Goal: Information Seeking & Learning: Learn about a topic

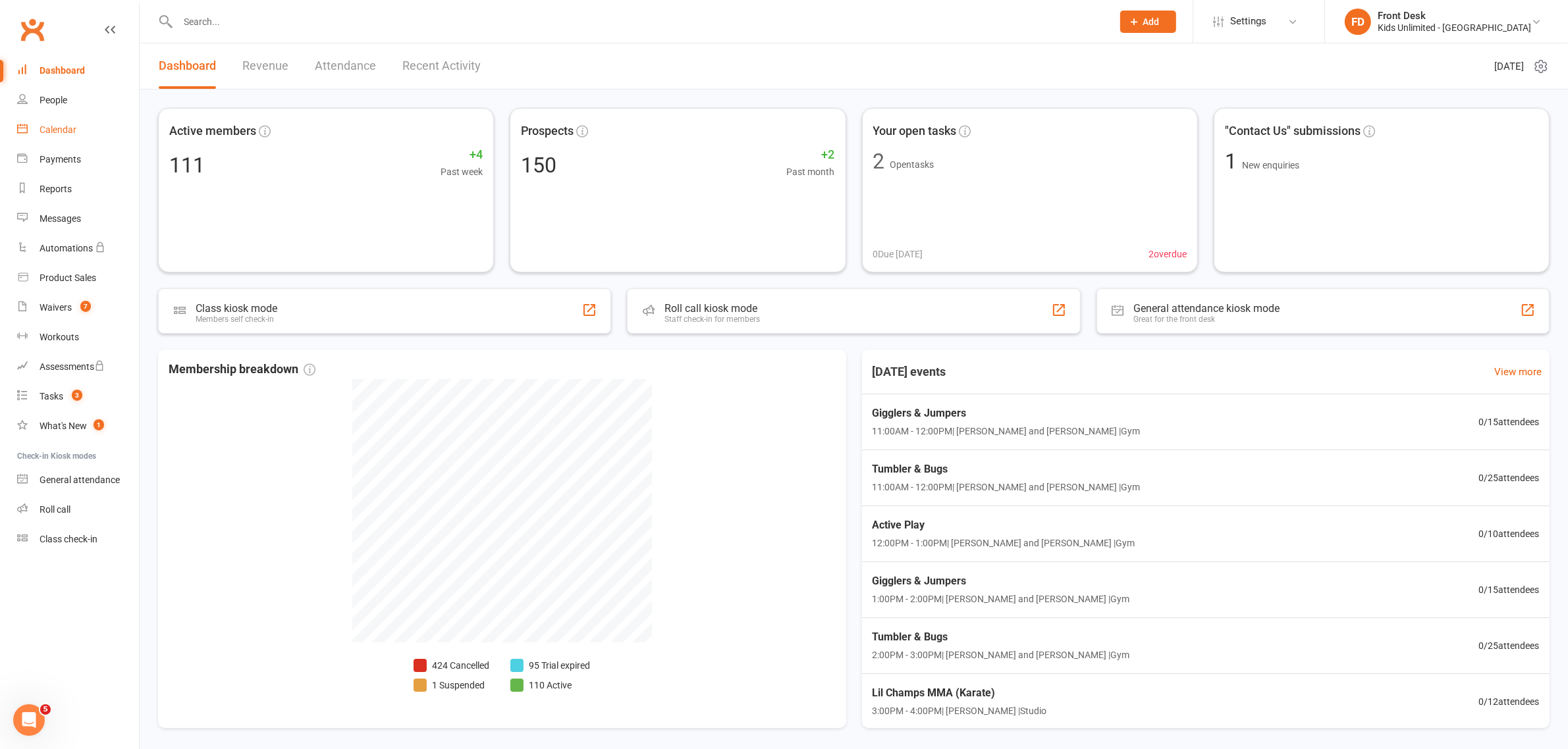
click at [56, 133] on div "Calendar" at bounding box center [58, 129] width 36 height 11
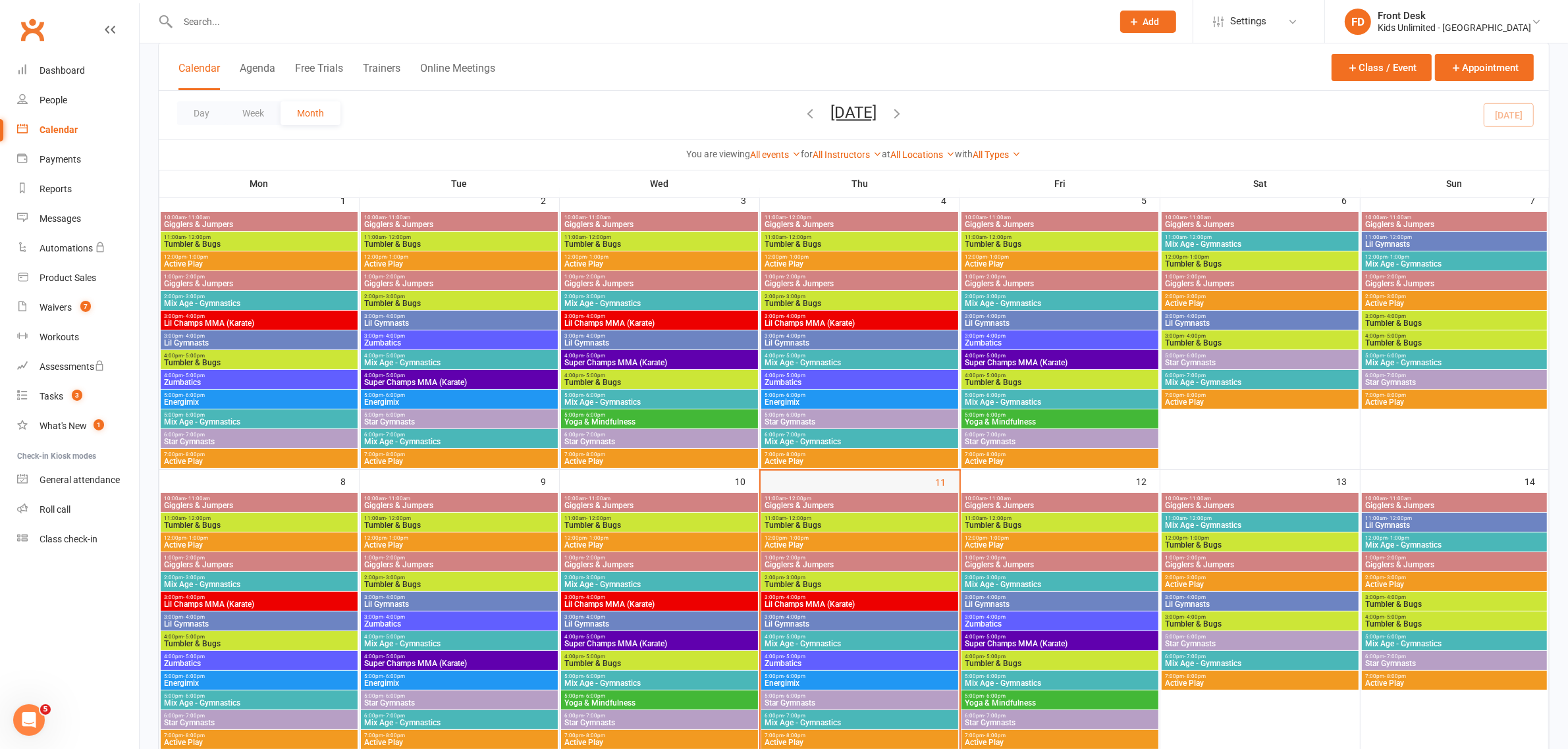
scroll to position [165, 0]
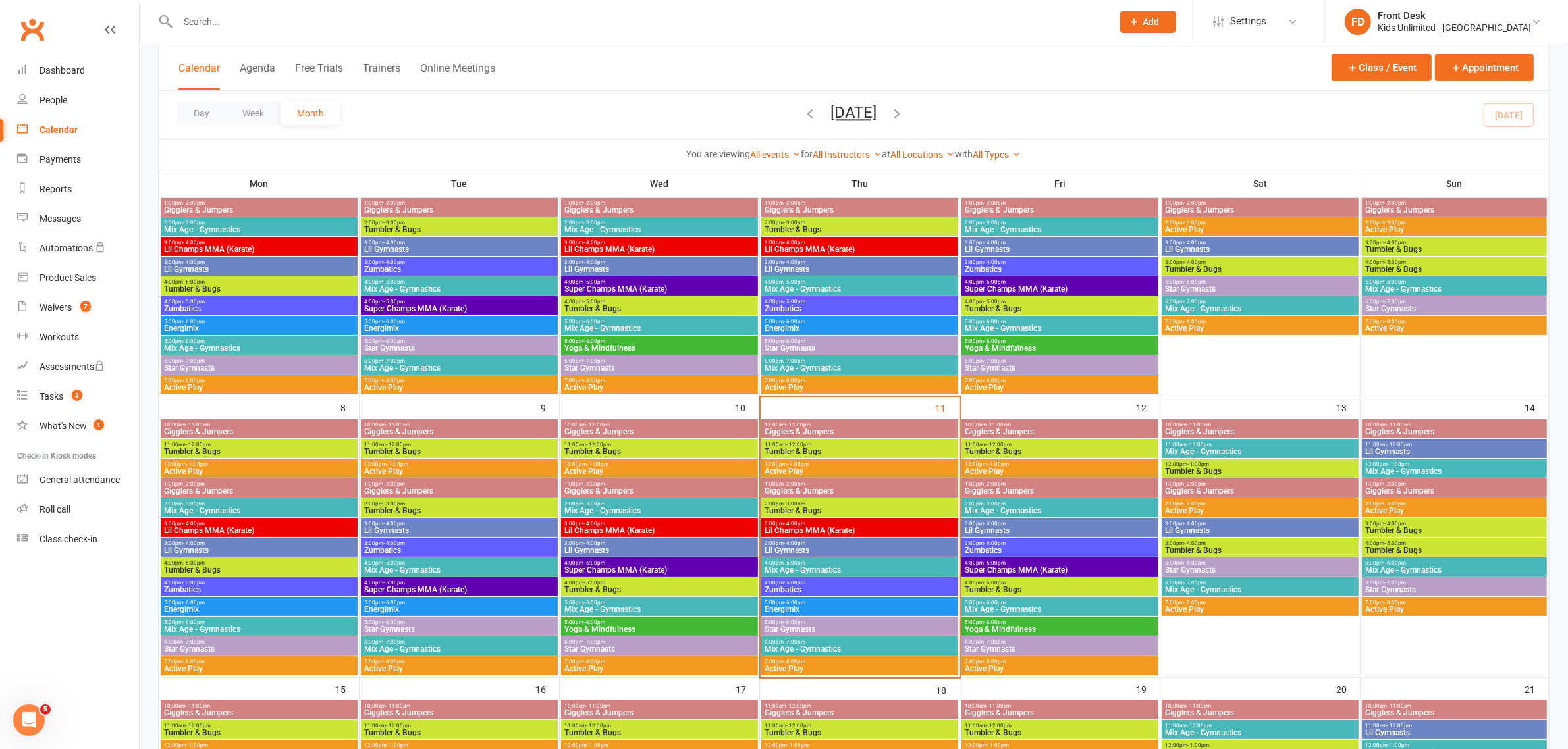
click at [853, 433] on span "Gigglers & Jumpers" at bounding box center [859, 432] width 191 height 8
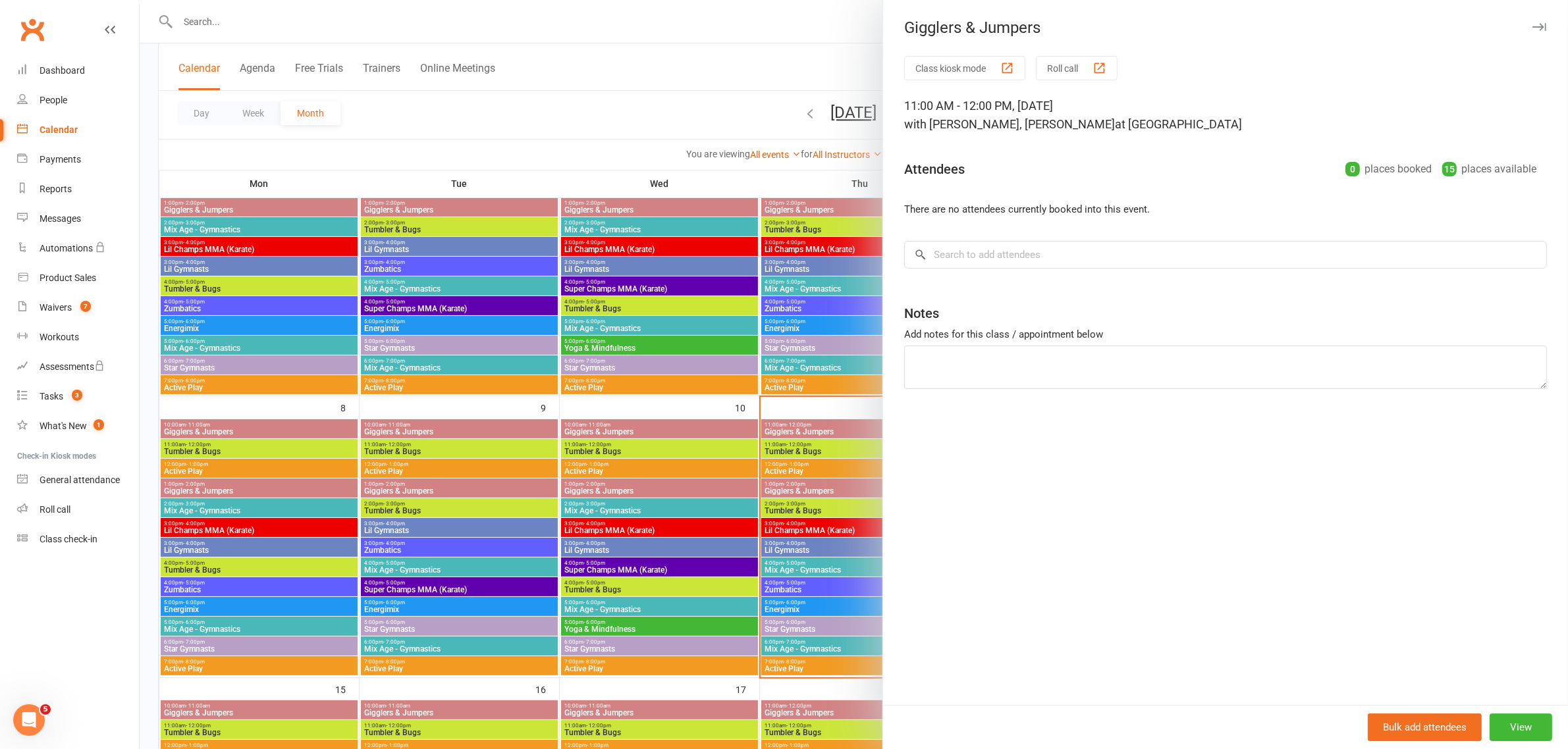
click at [1532, 24] on icon "button" at bounding box center [1539, 27] width 14 height 8
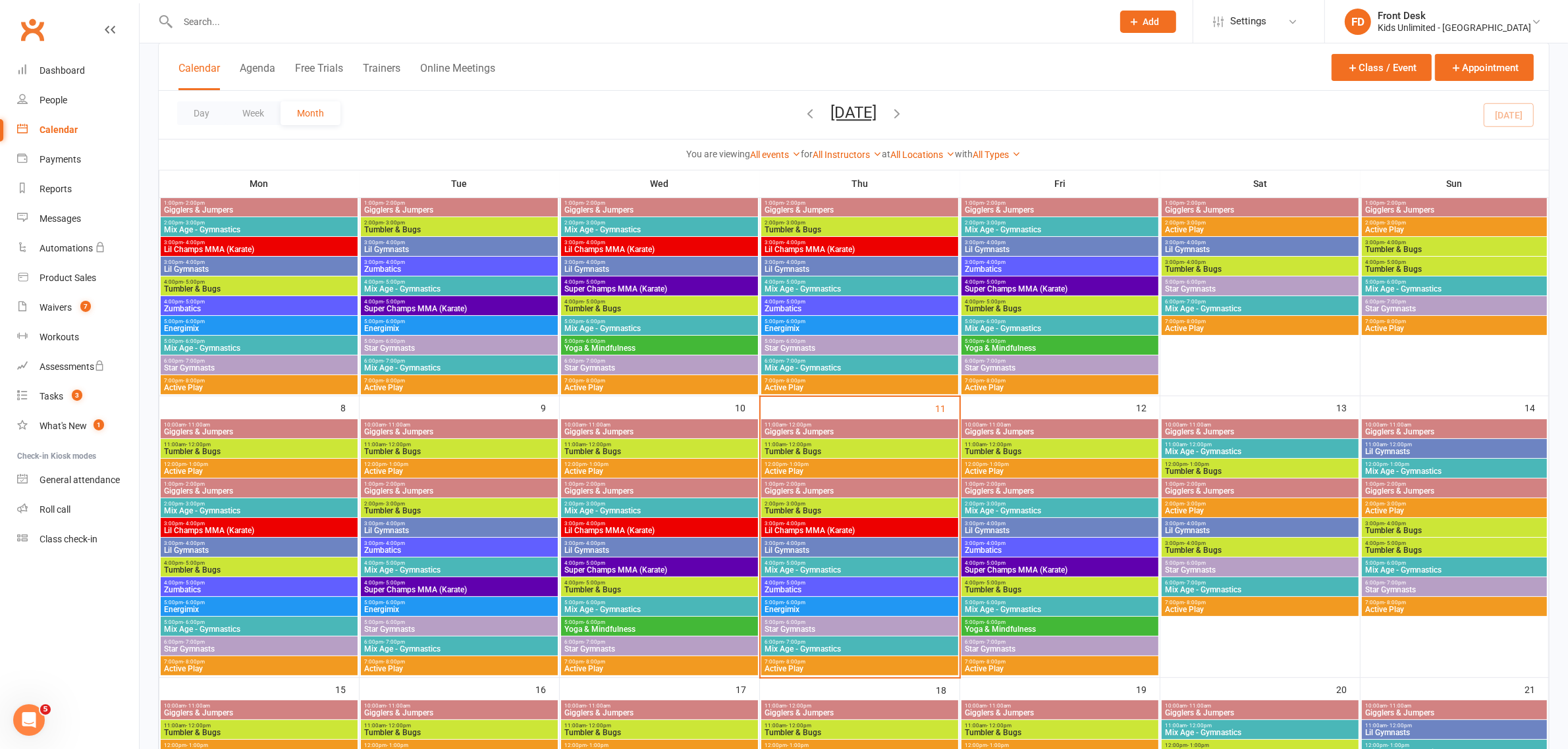
click at [831, 447] on span "Tumbler & Bugs" at bounding box center [859, 452] width 191 height 8
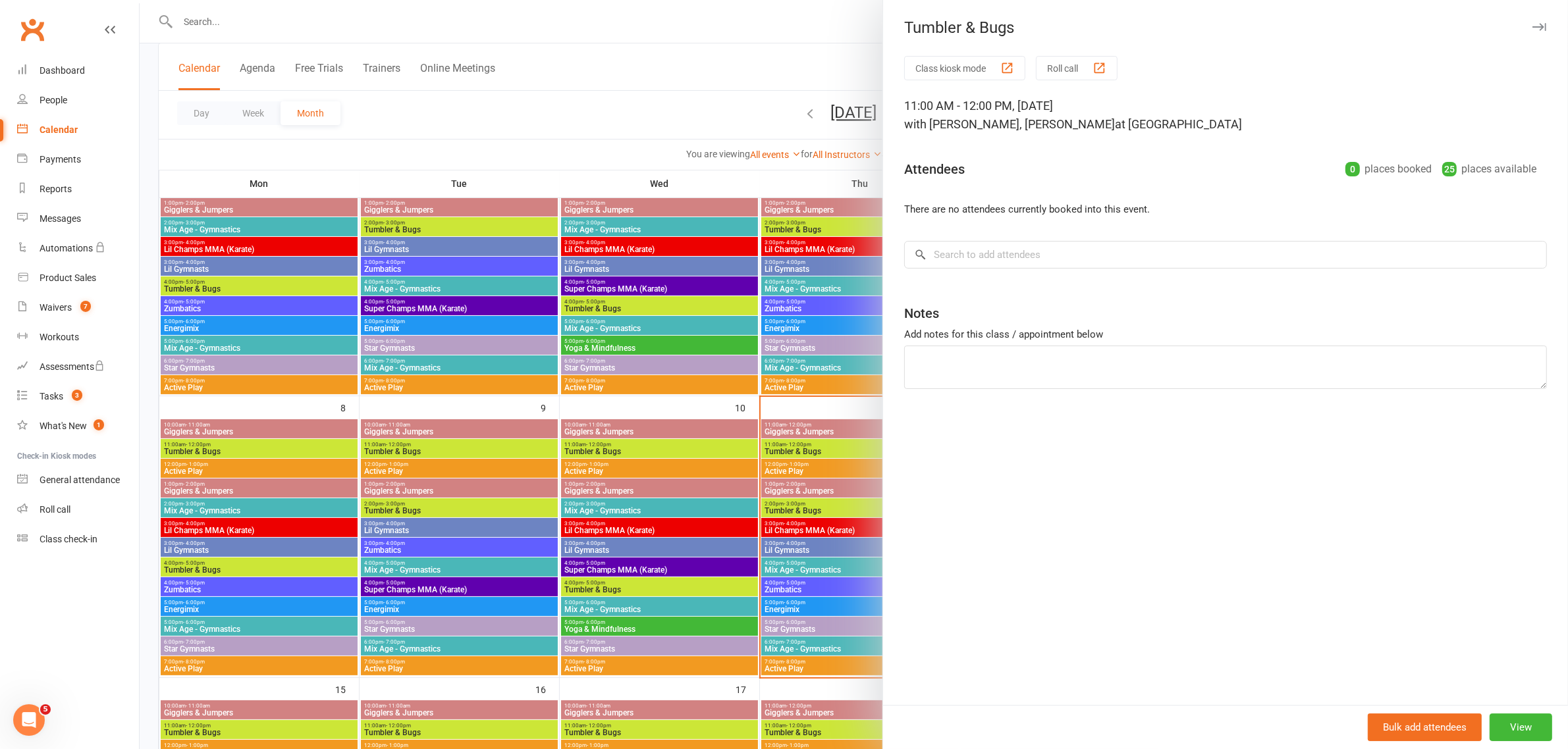
drag, startPoint x: 1525, startPoint y: 21, endPoint x: 1515, endPoint y: 23, distance: 10.2
click at [1531, 21] on button "button" at bounding box center [1538, 27] width 16 height 16
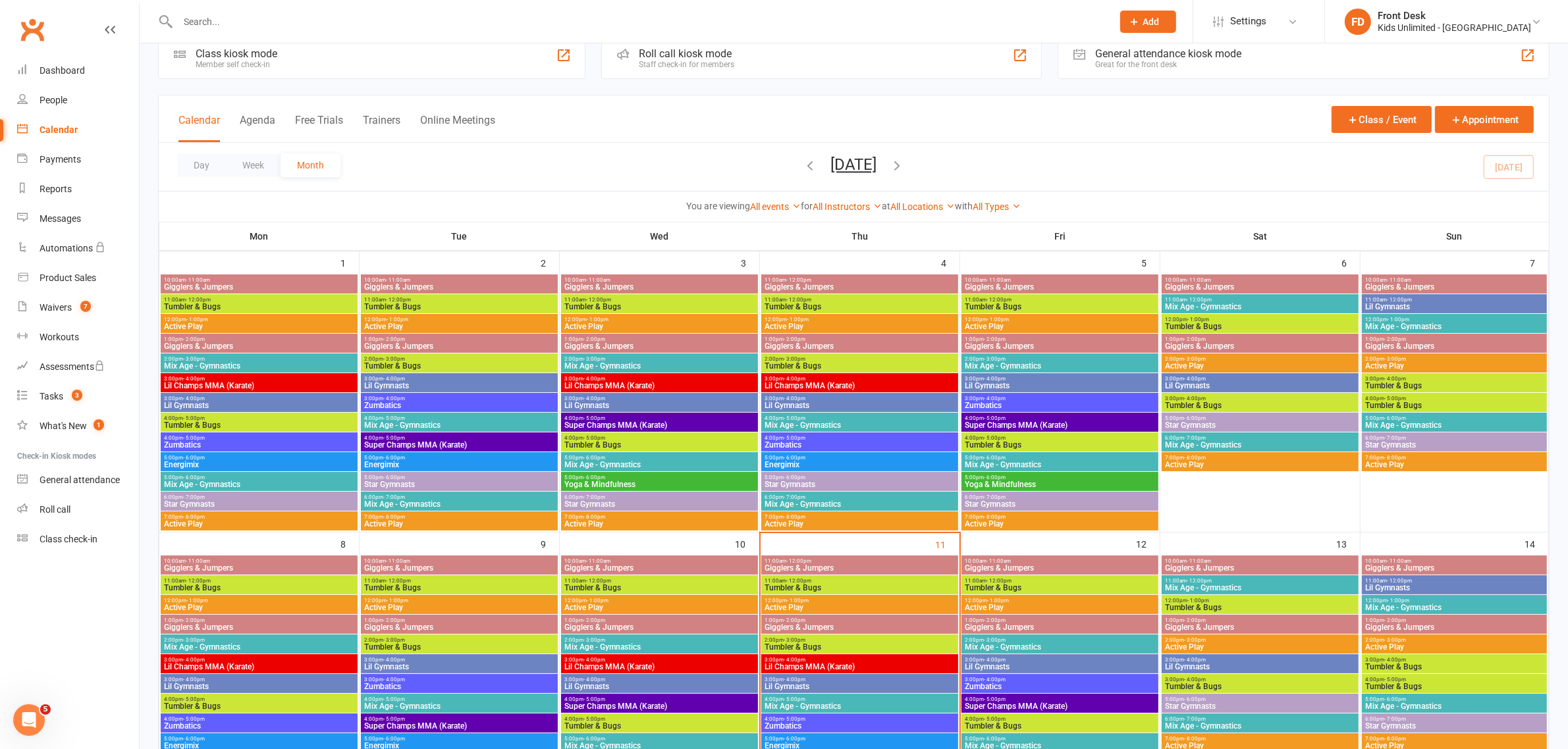
scroll to position [0, 0]
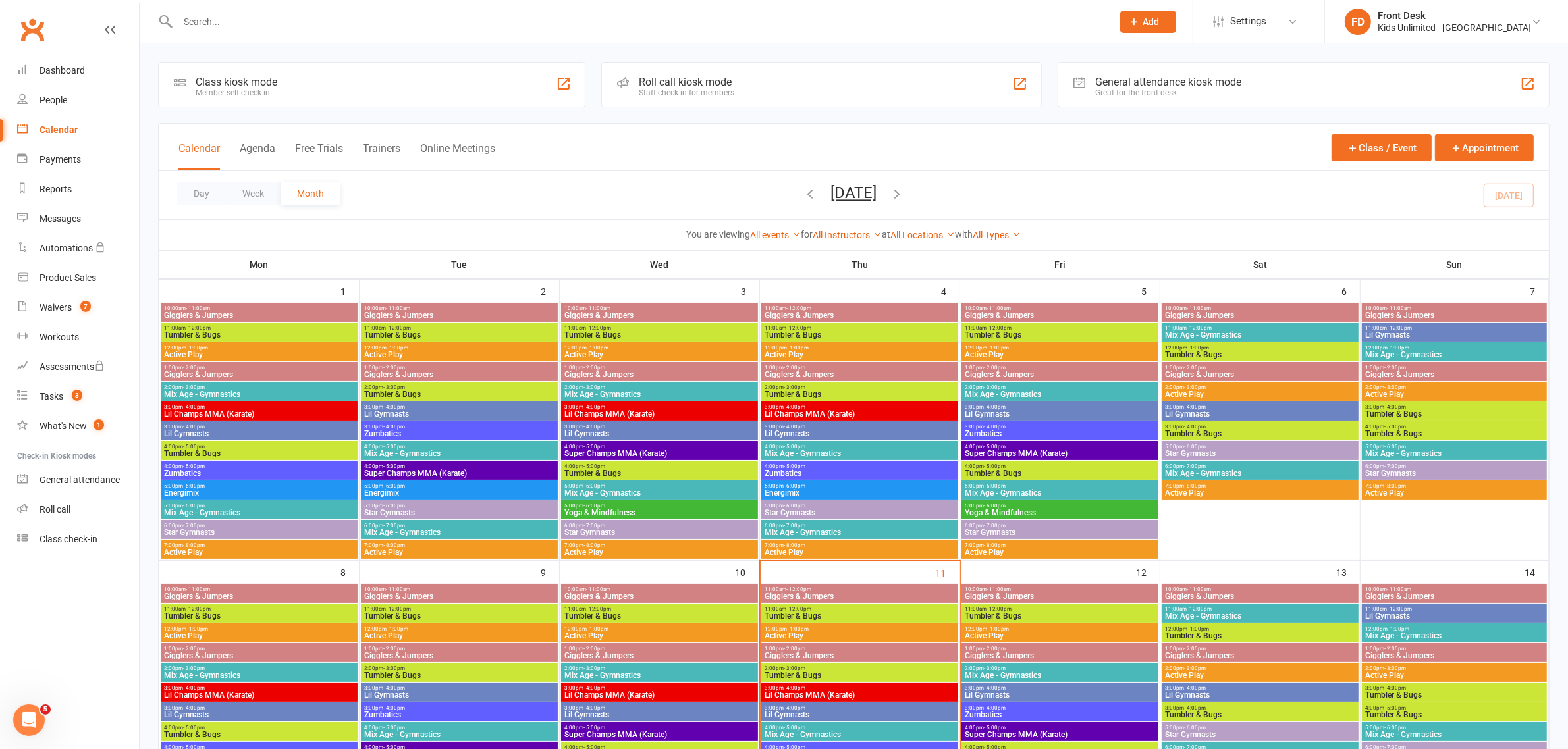
click at [828, 317] on span "Gigglers & Jumpers" at bounding box center [859, 316] width 191 height 8
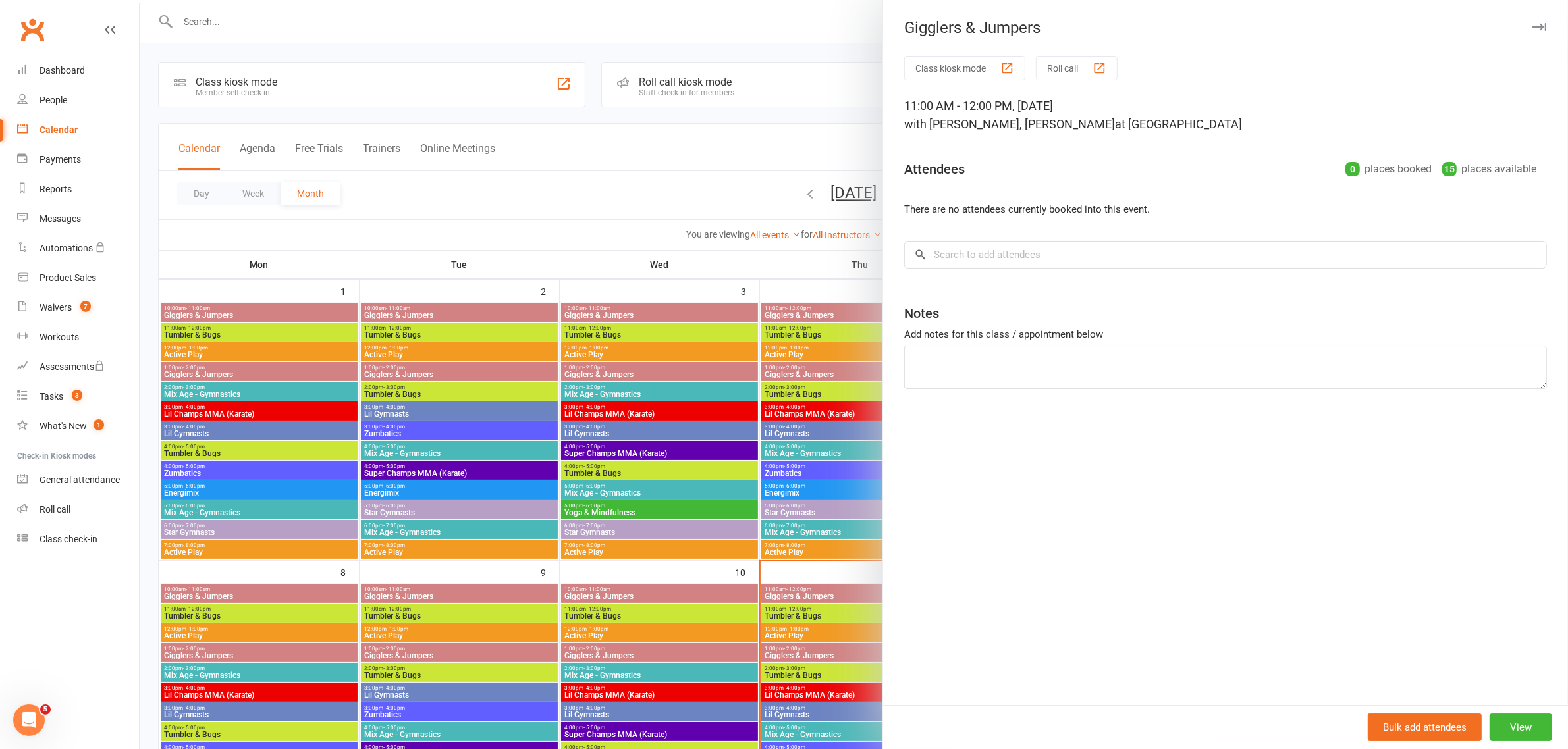
click at [1532, 25] on icon "button" at bounding box center [1539, 27] width 14 height 8
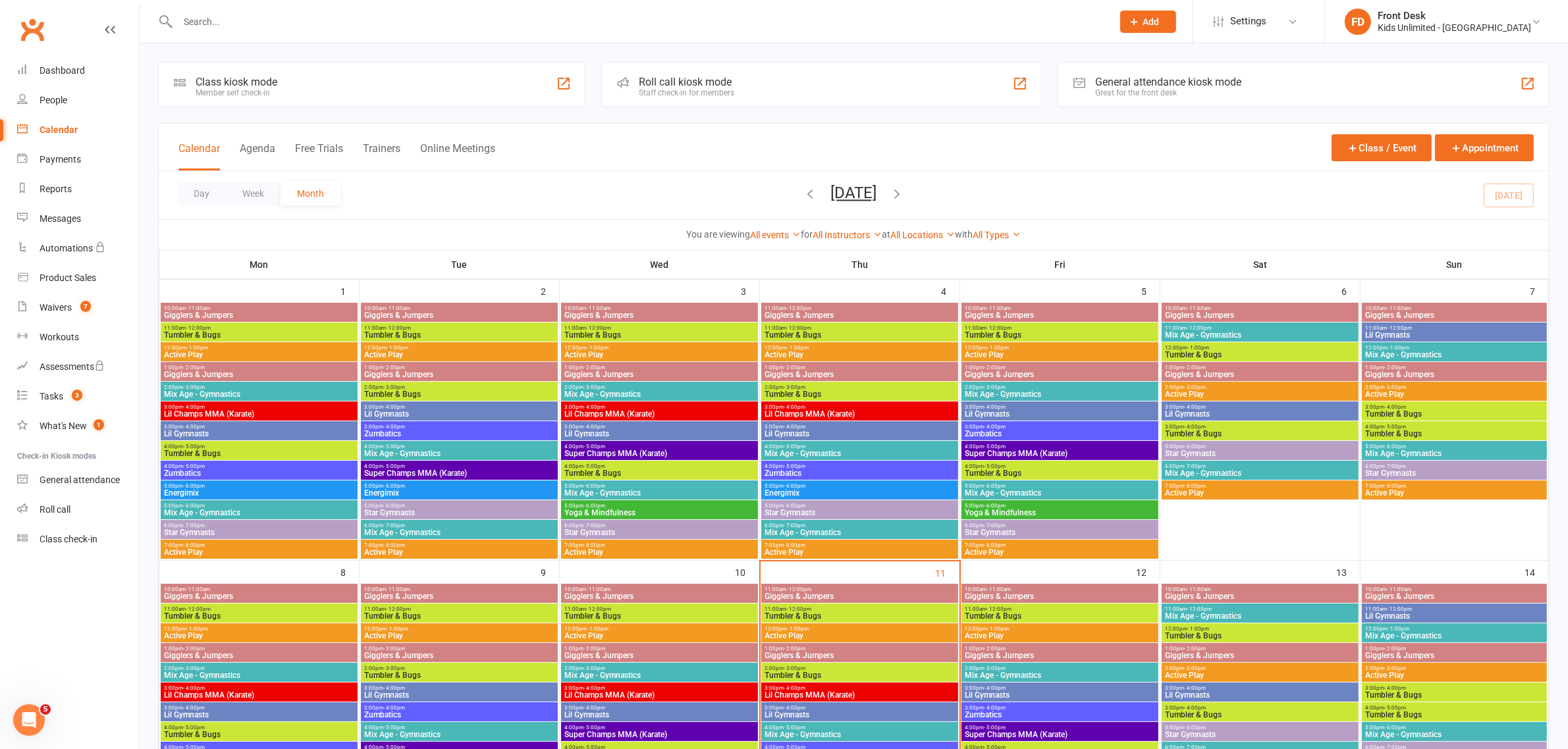
click at [806, 325] on span "- 12:00pm" at bounding box center [799, 327] width 25 height 6
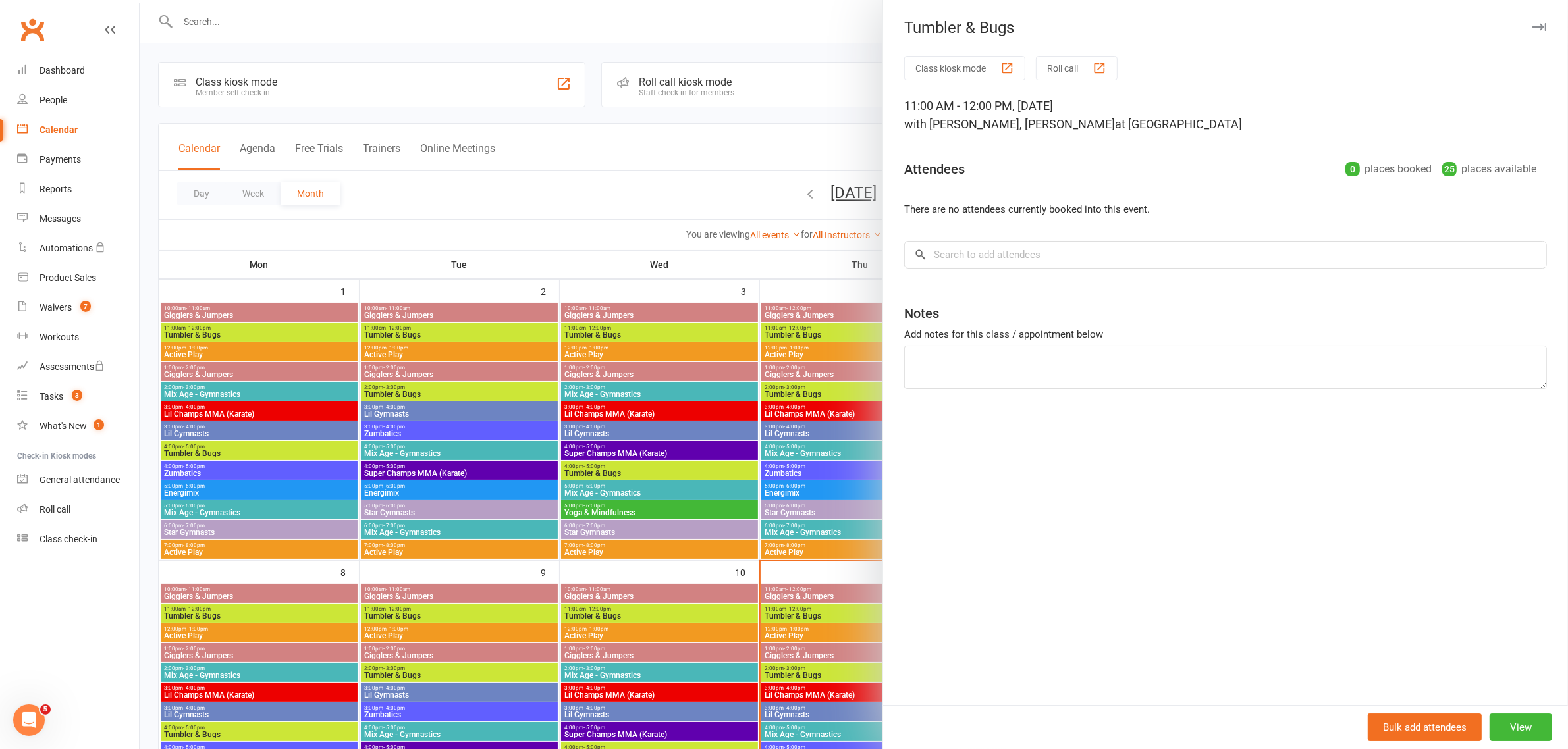
click at [1532, 27] on icon "button" at bounding box center [1539, 27] width 14 height 8
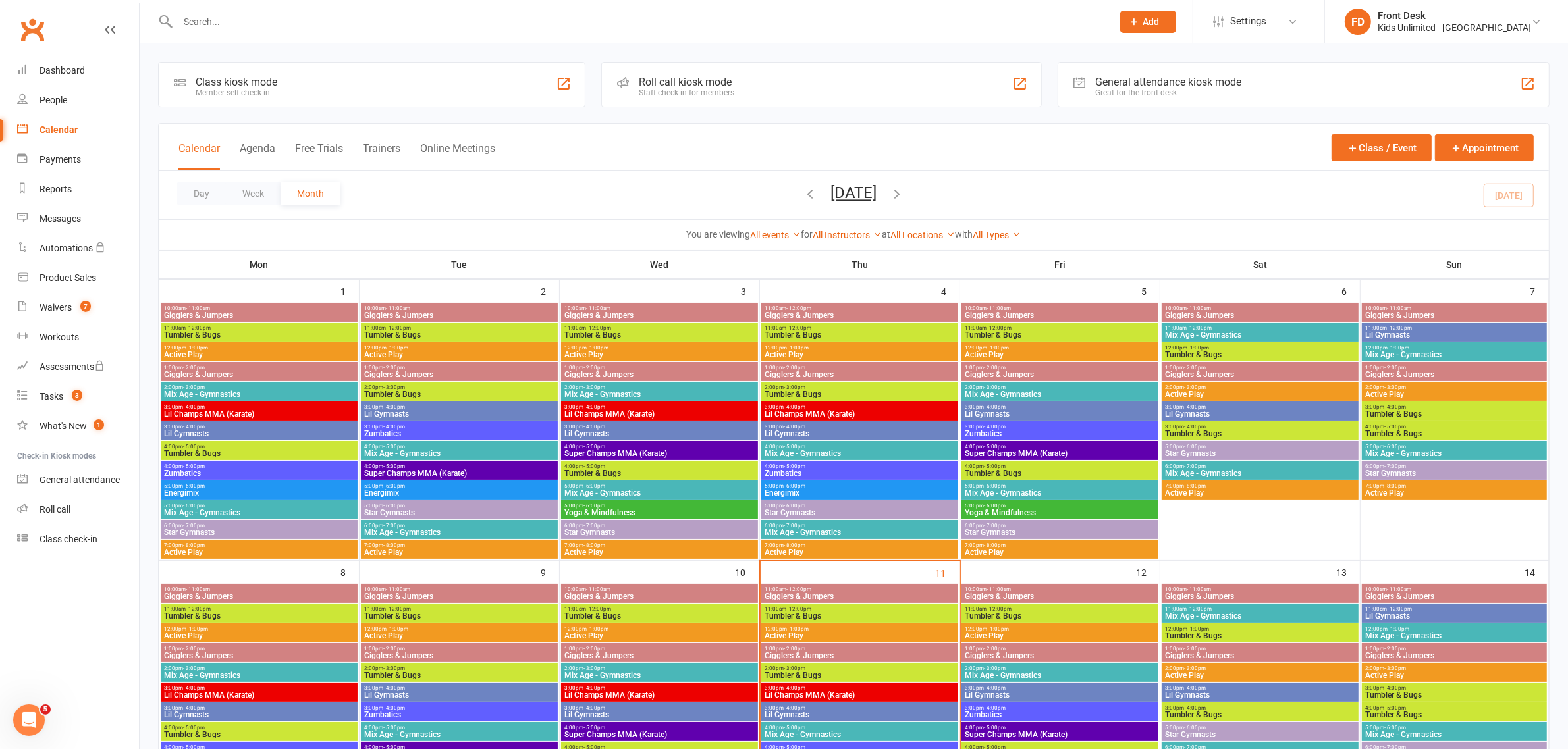
click at [841, 317] on span "Gigglers & Jumpers" at bounding box center [859, 316] width 191 height 8
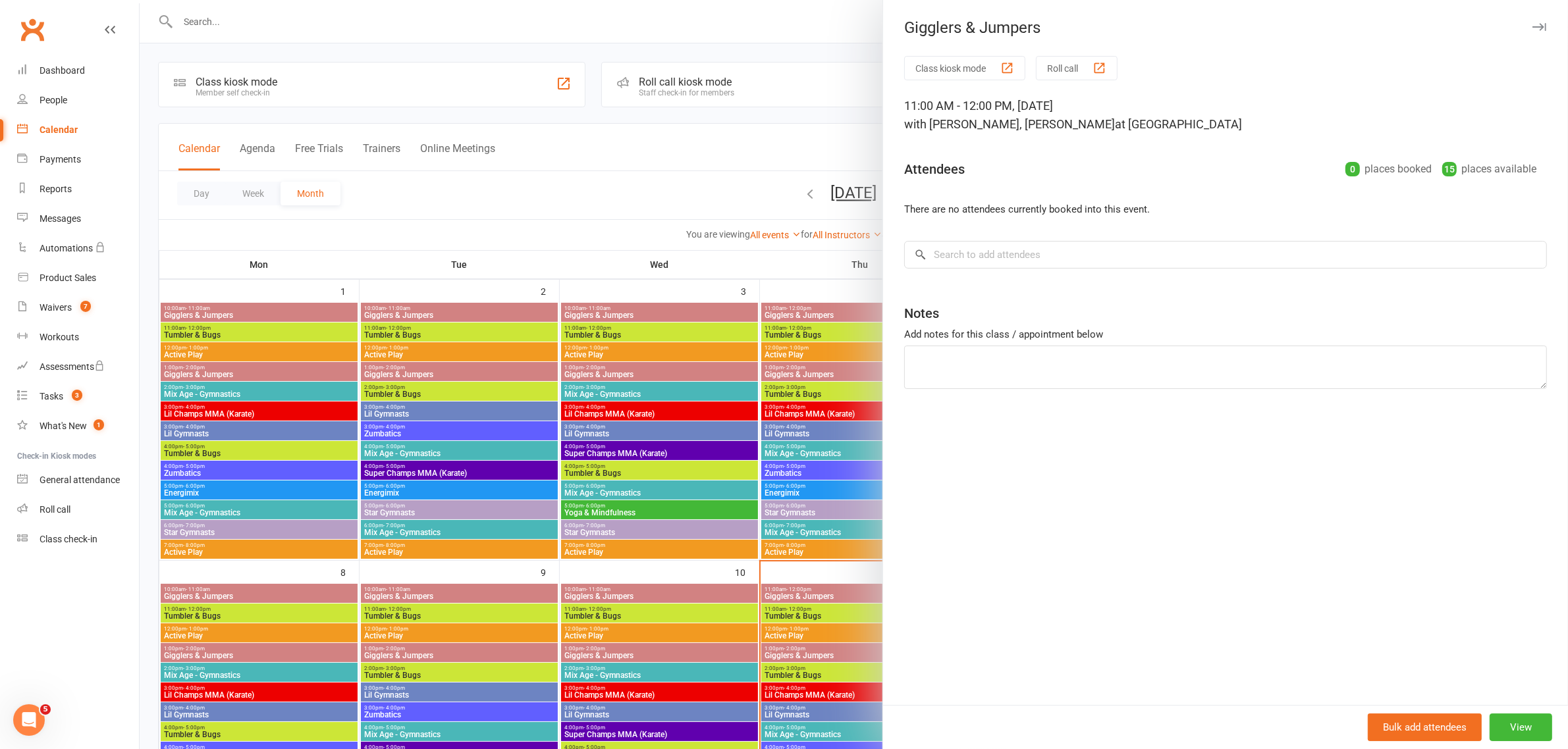
click at [1532, 27] on icon "button" at bounding box center [1539, 27] width 14 height 8
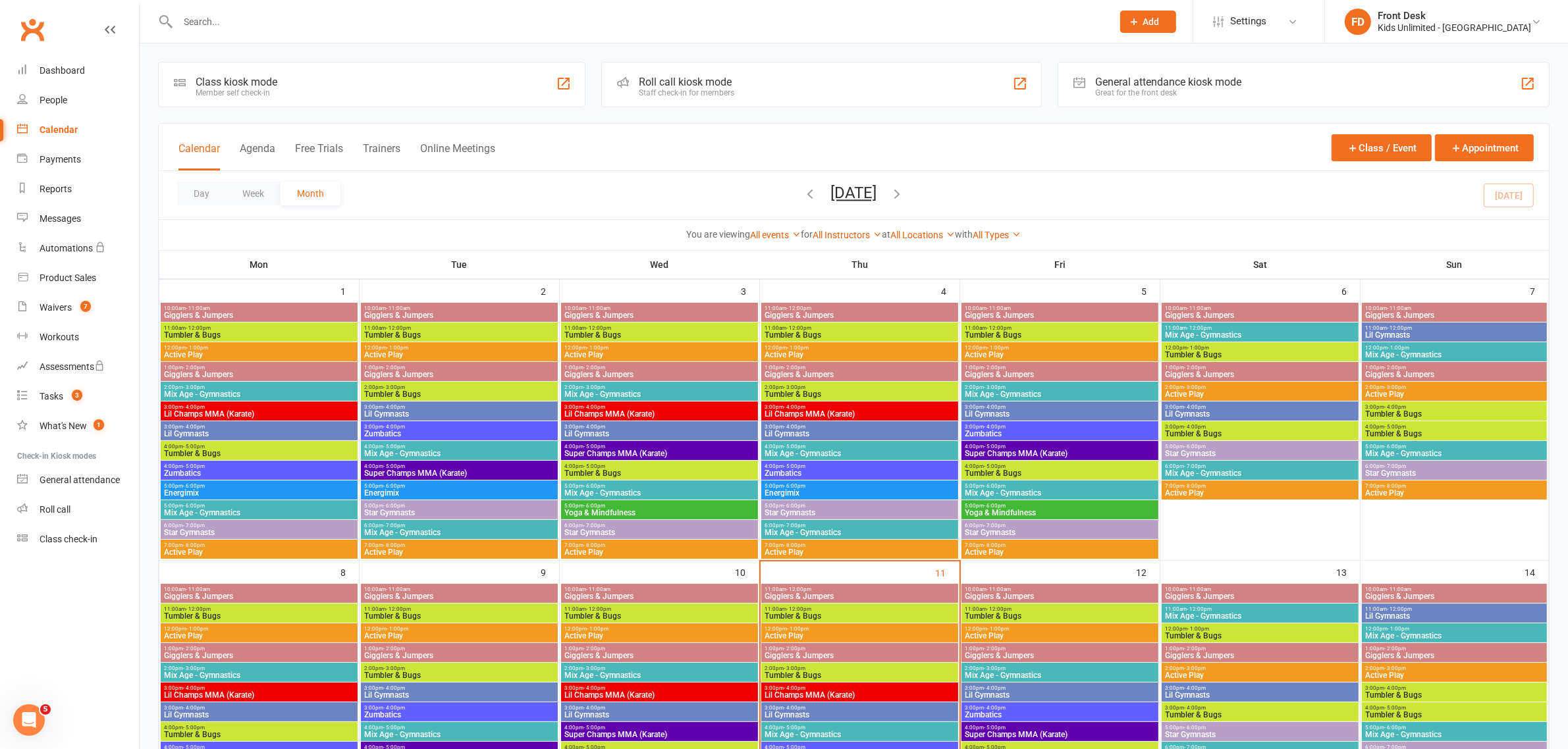
click at [826, 331] on span "Tumbler & Bugs" at bounding box center [859, 336] width 191 height 8
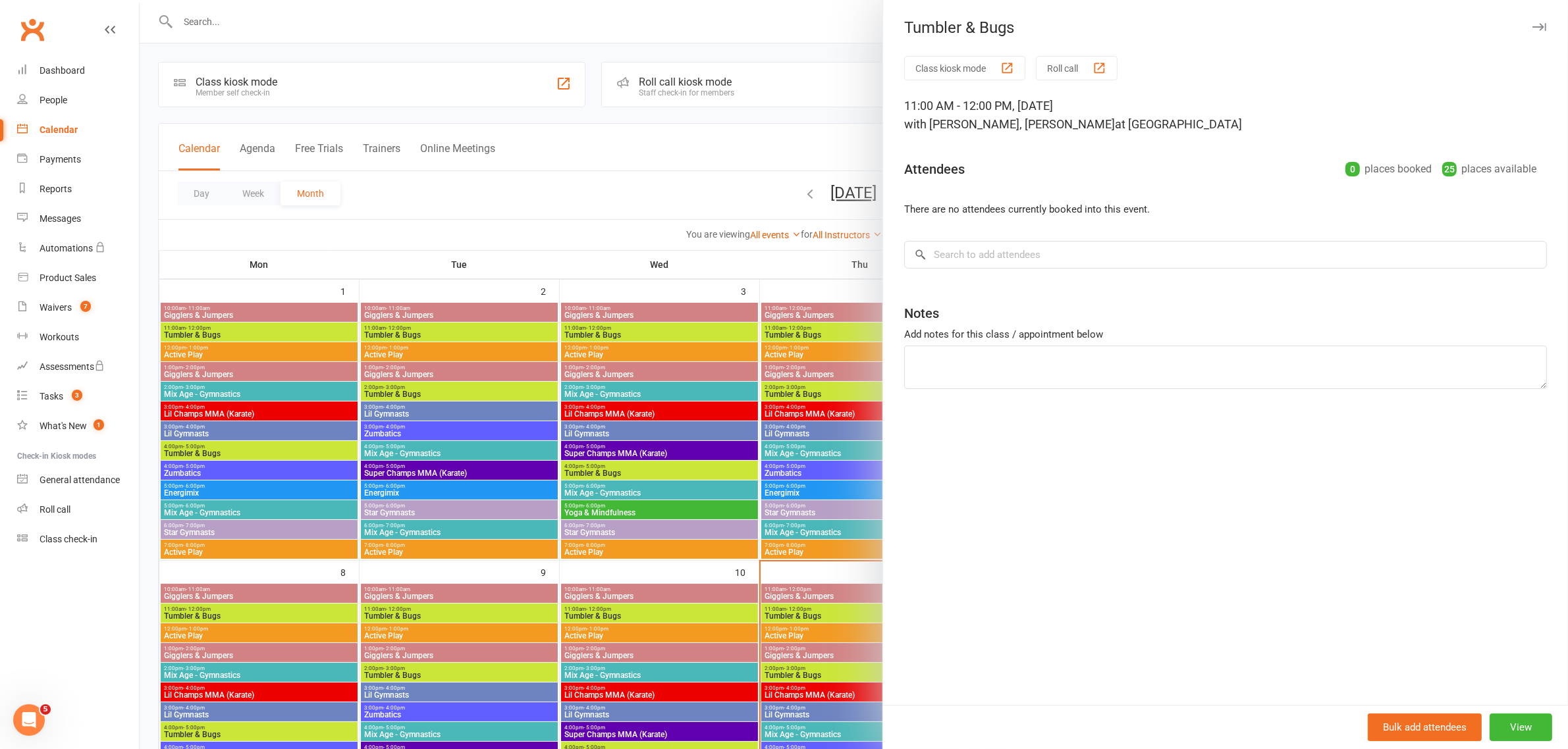
click at [1532, 23] on icon "button" at bounding box center [1539, 27] width 14 height 8
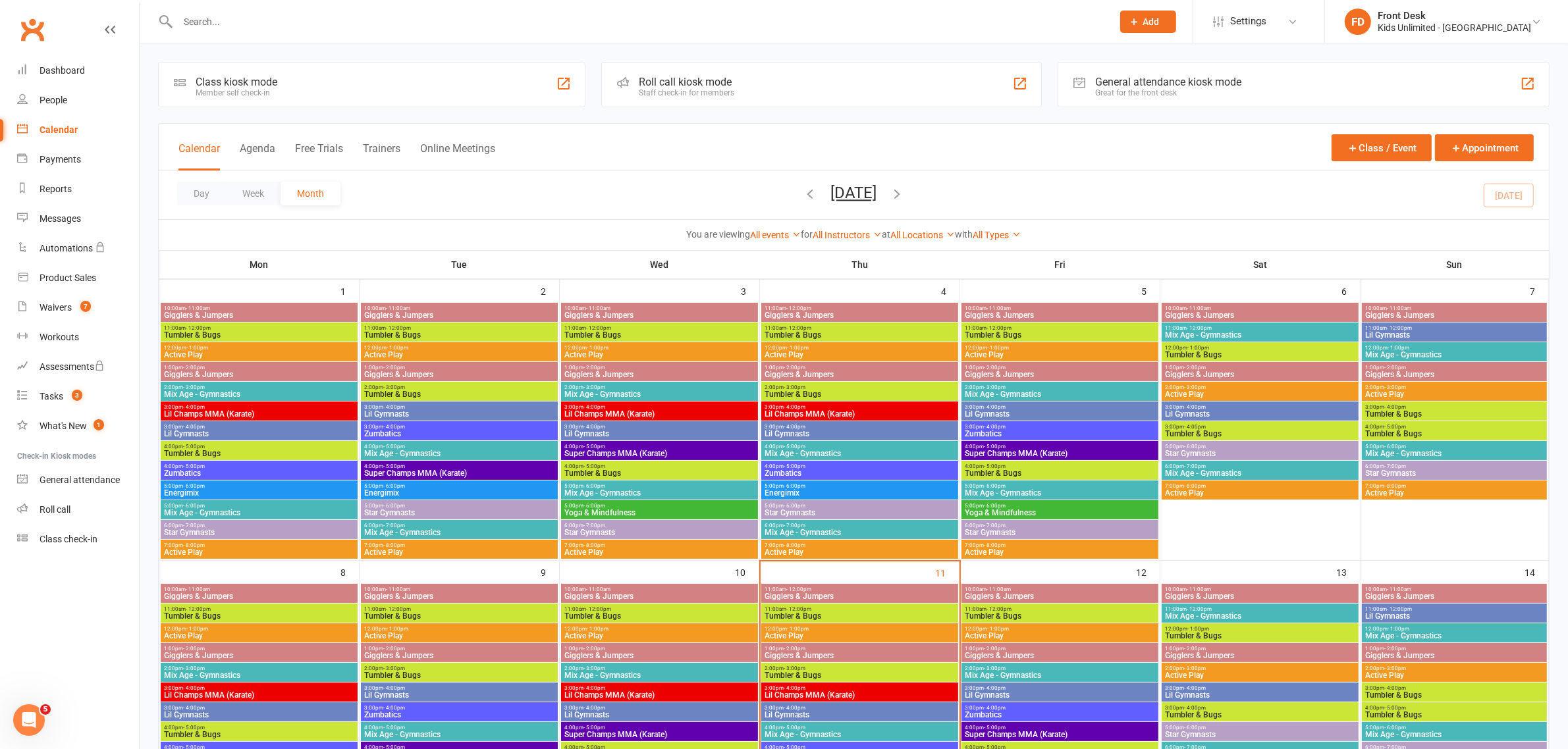
click at [820, 343] on div "12:00pm - 1:00pm Active Play" at bounding box center [859, 351] width 197 height 19
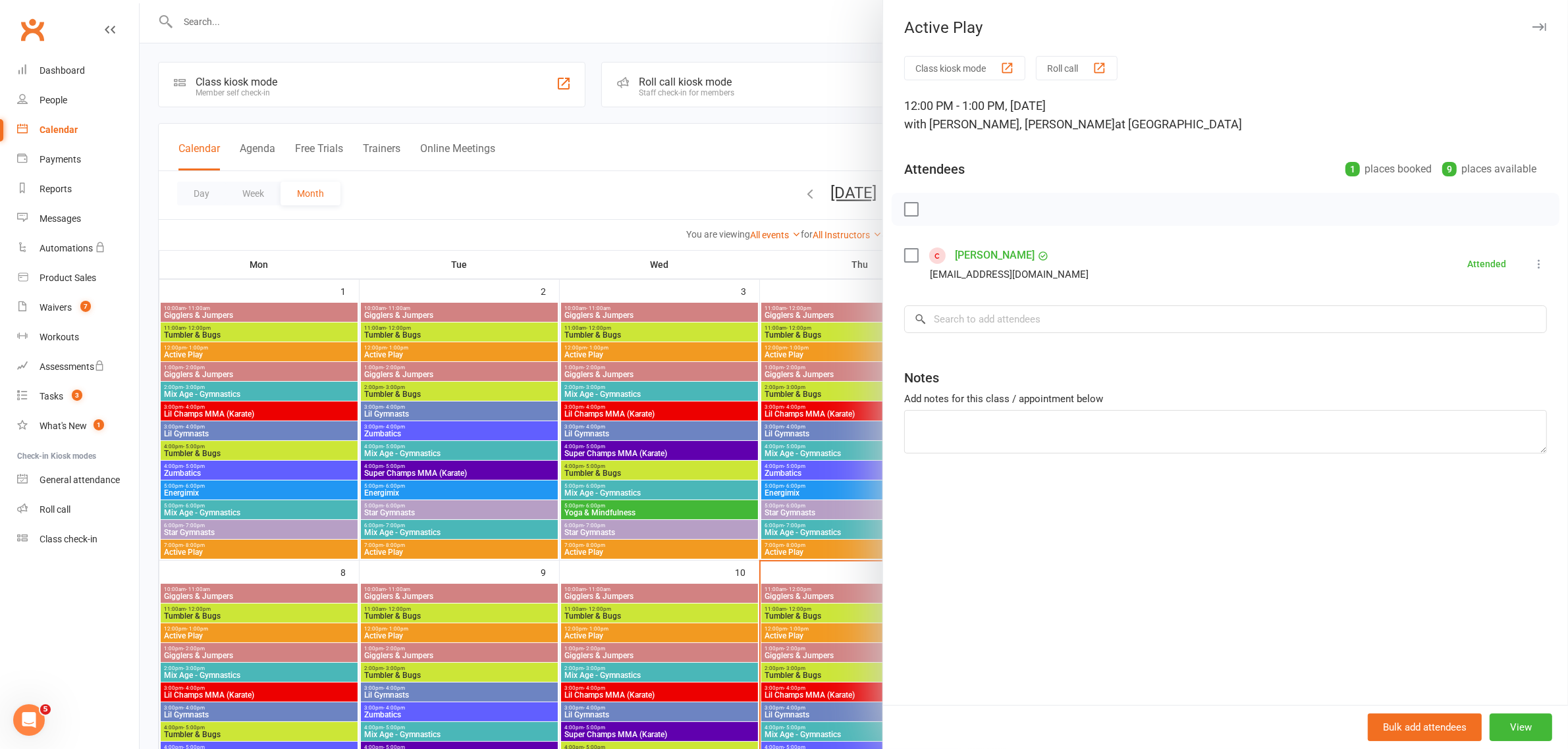
click at [1531, 31] on button "button" at bounding box center [1538, 27] width 16 height 16
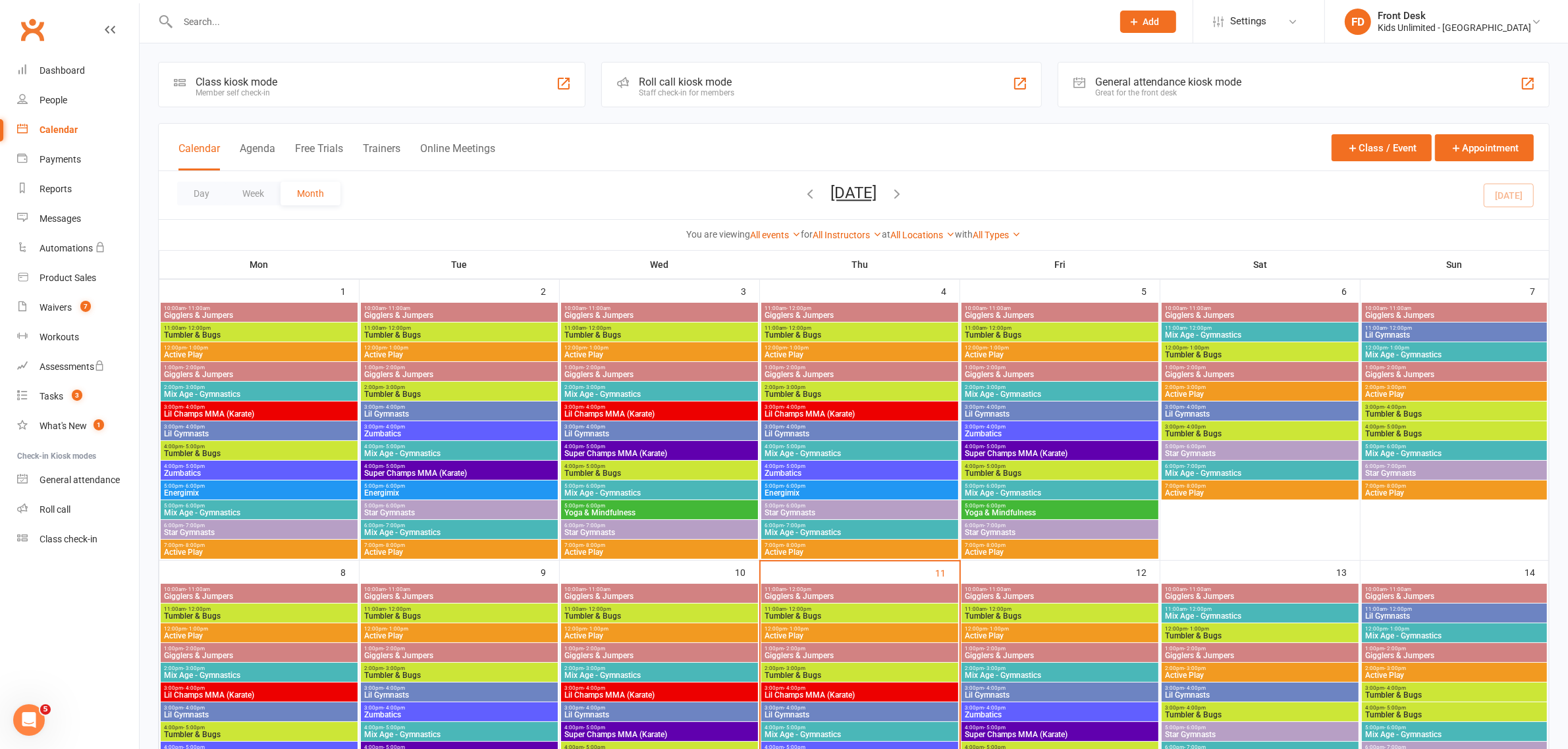
click at [650, 307] on span "10:00am - 11:00am" at bounding box center [659, 308] width 191 height 6
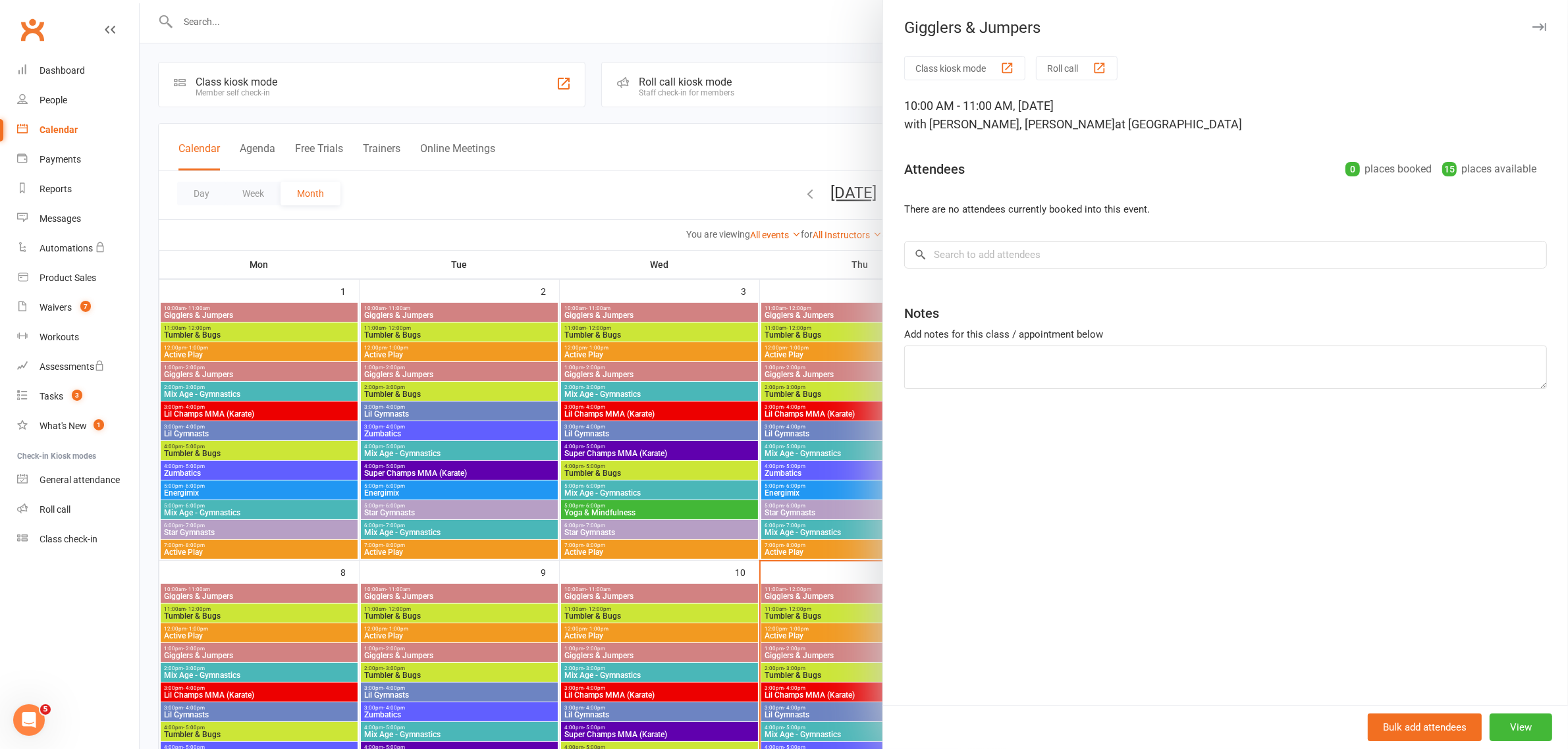
click at [1532, 31] on icon "button" at bounding box center [1539, 27] width 14 height 8
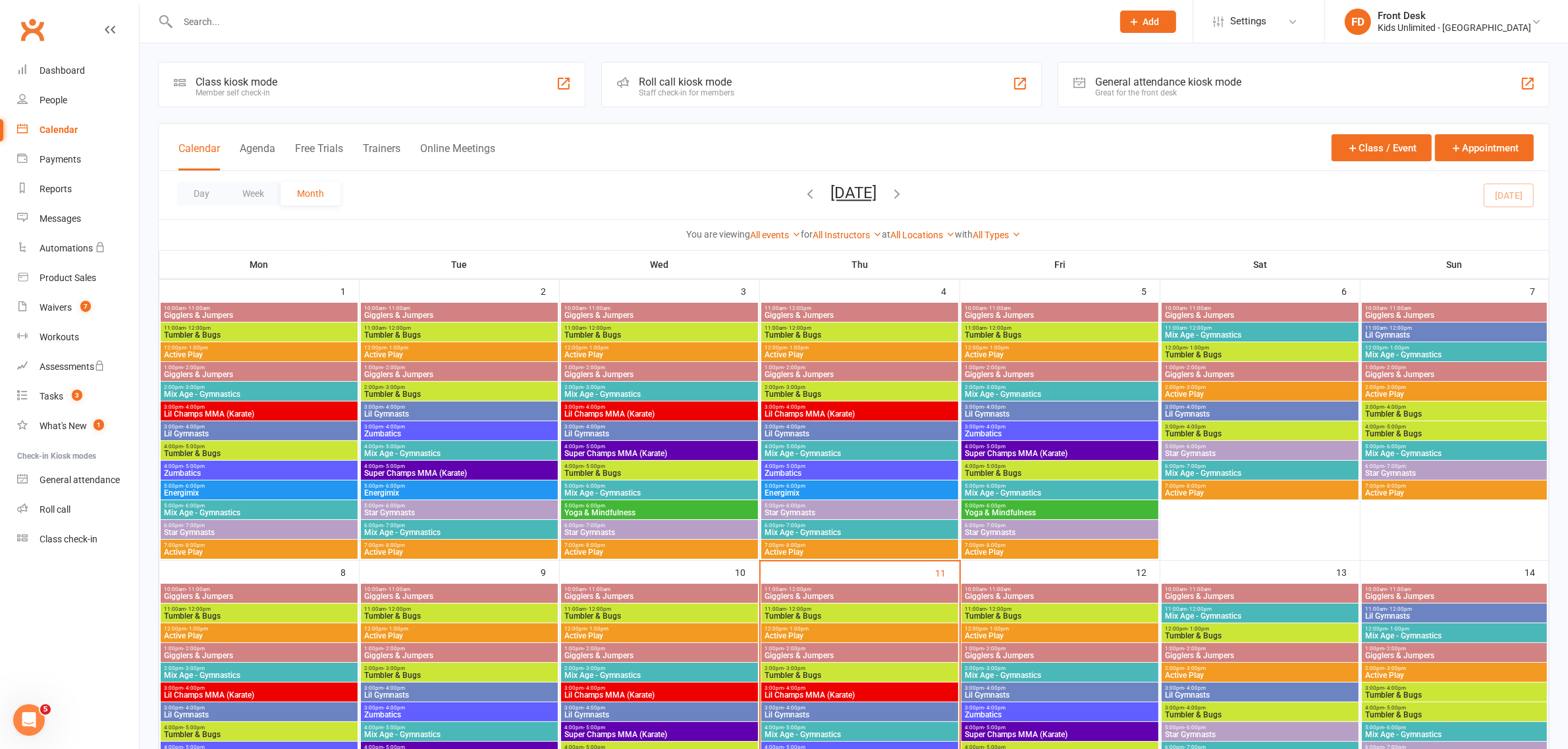
click at [844, 596] on span "Gigglers & Jumpers" at bounding box center [859, 597] width 191 height 8
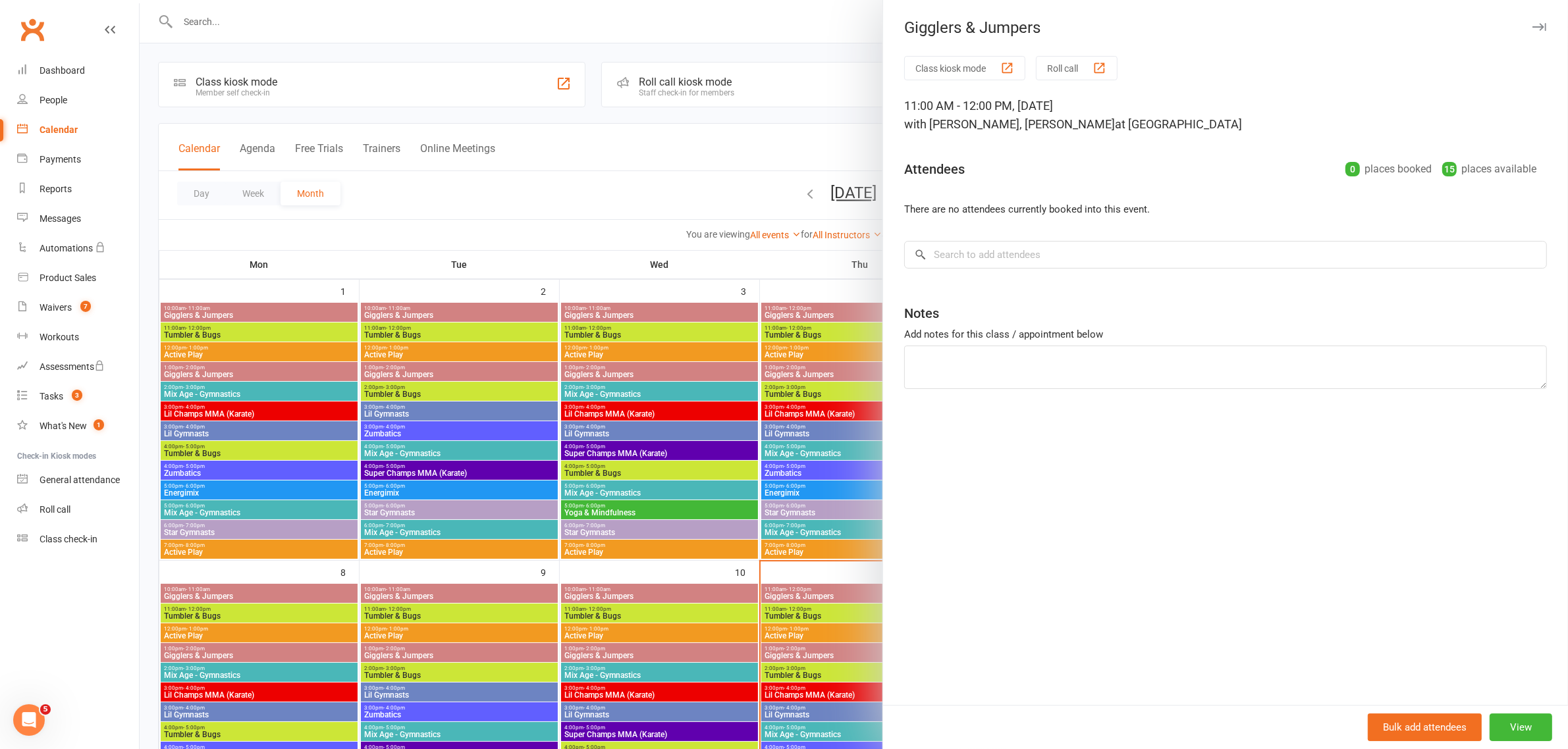
click at [1532, 31] on icon "button" at bounding box center [1539, 27] width 14 height 8
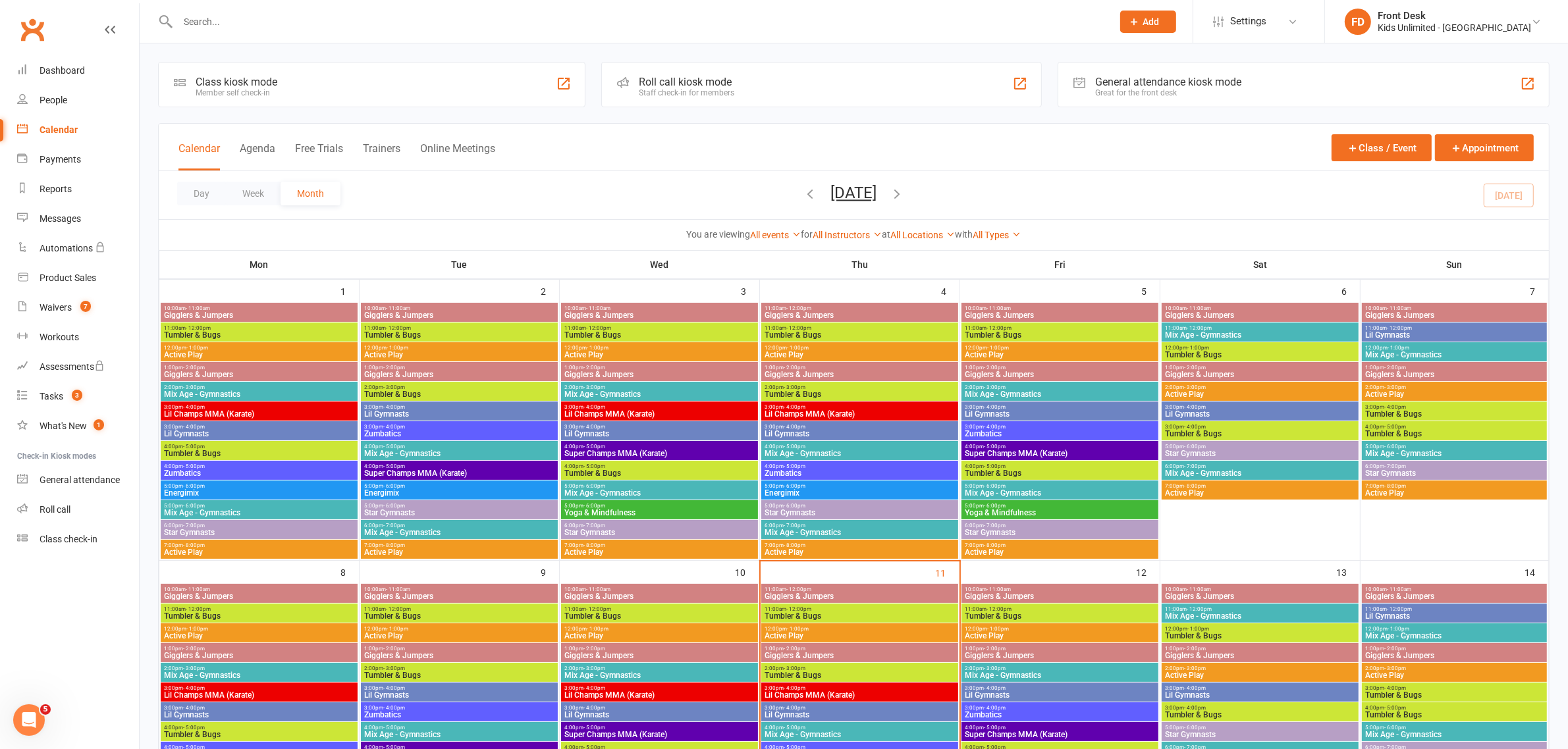
click at [830, 594] on span "Gigglers & Jumpers" at bounding box center [859, 597] width 191 height 8
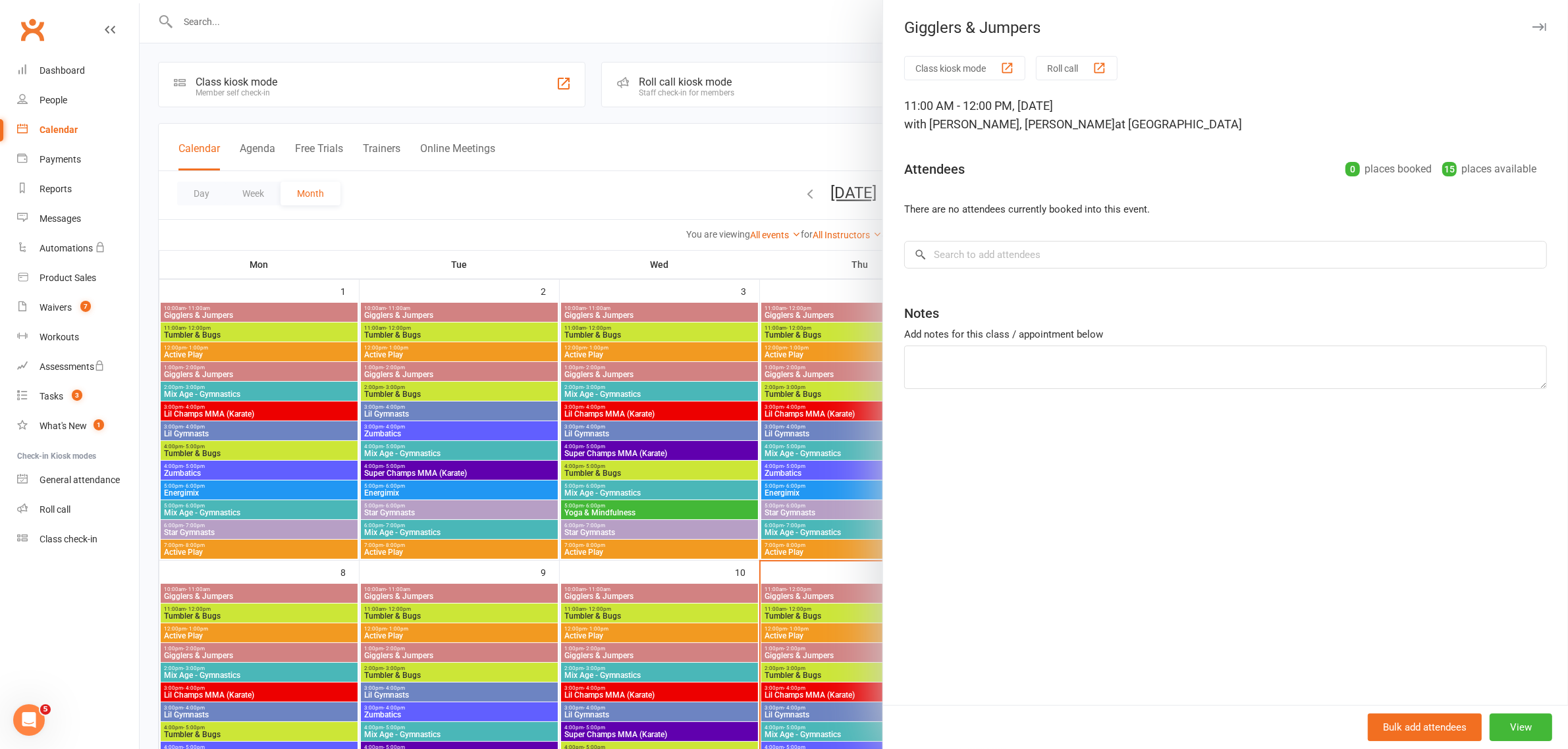
click at [1532, 28] on icon "button" at bounding box center [1539, 27] width 14 height 8
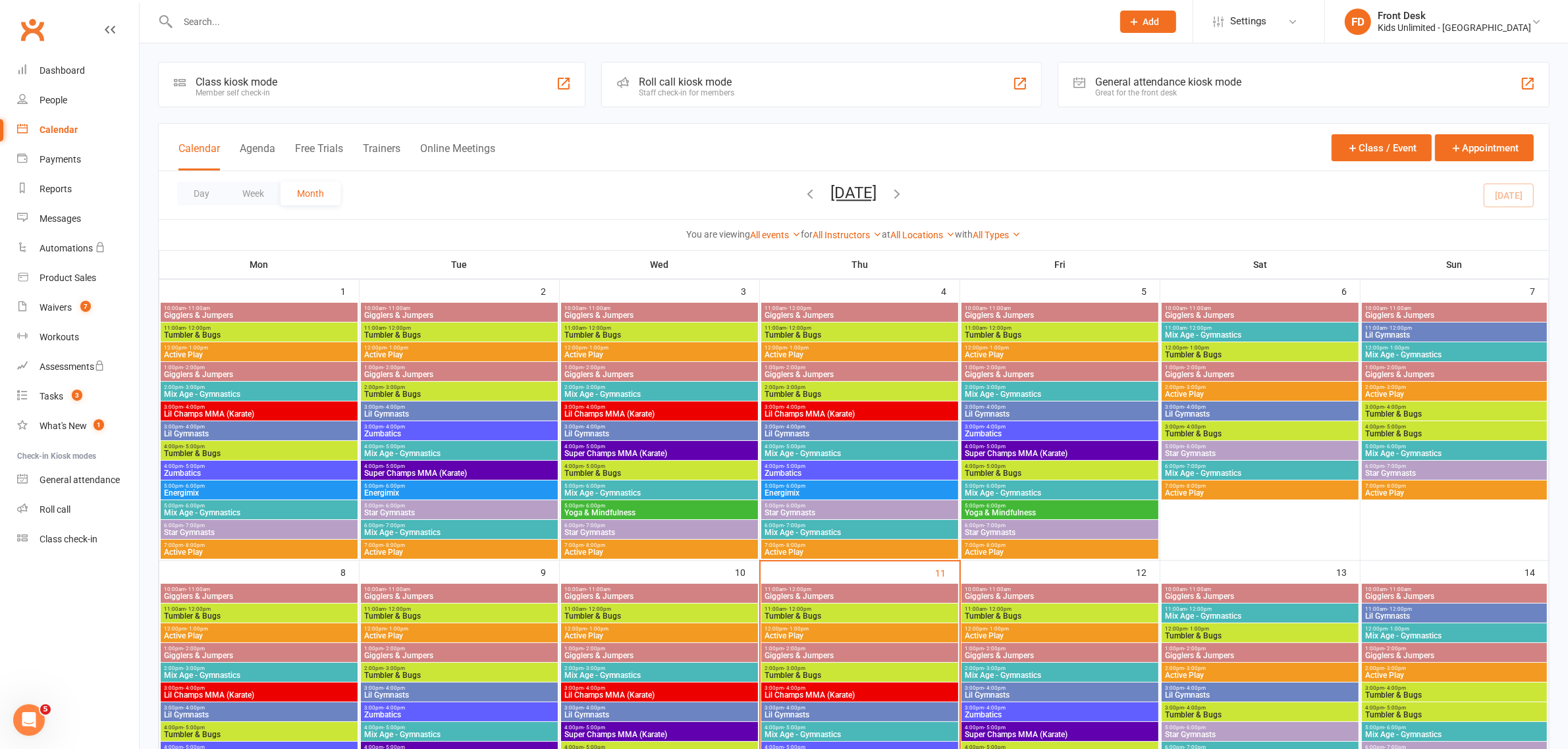
click at [825, 622] on div "11:00am - 12:00pm Tumbler & Bugs" at bounding box center [859, 612] width 197 height 19
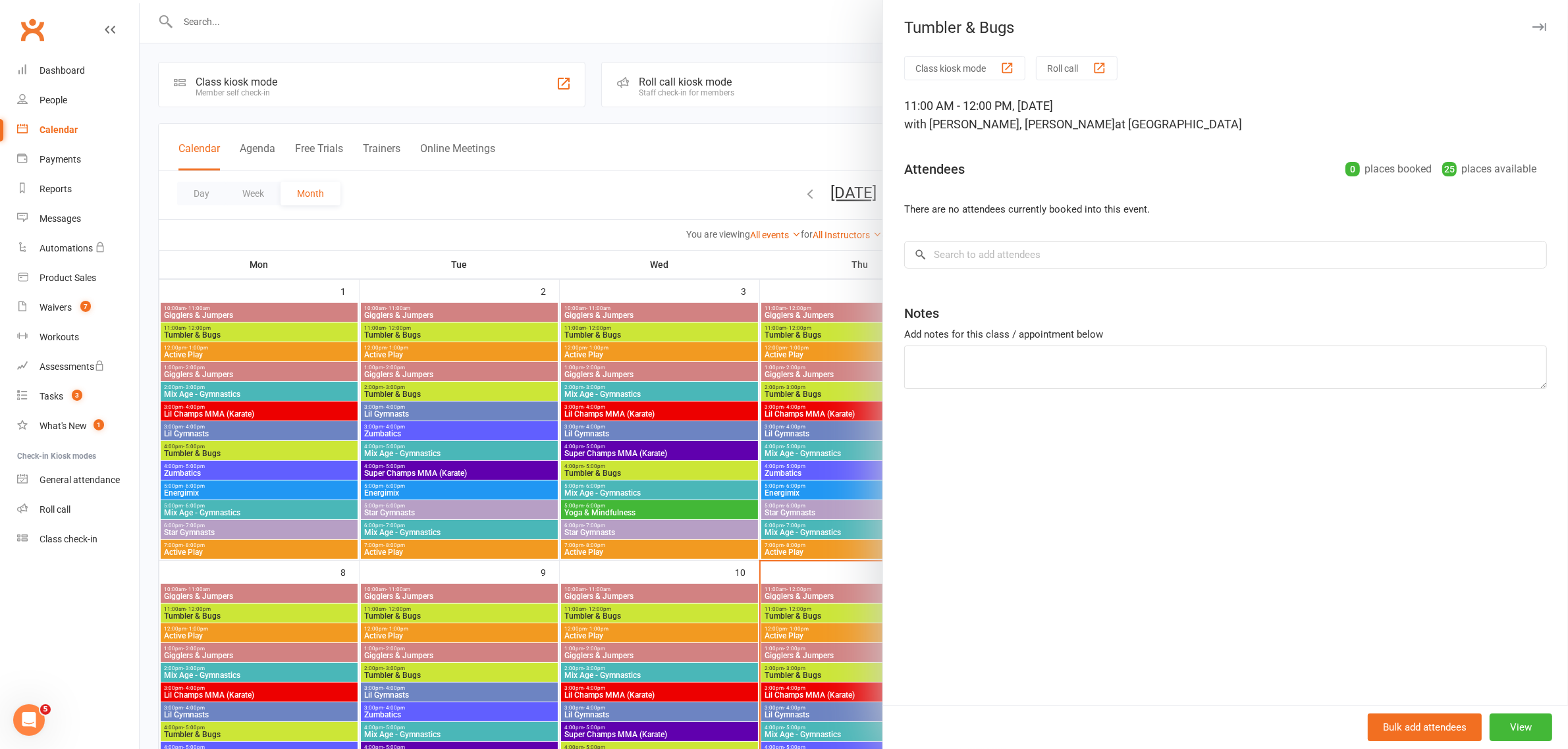
drag, startPoint x: 1526, startPoint y: 27, endPoint x: 1450, endPoint y: 50, distance: 79.4
click at [1532, 27] on icon "button" at bounding box center [1539, 27] width 14 height 8
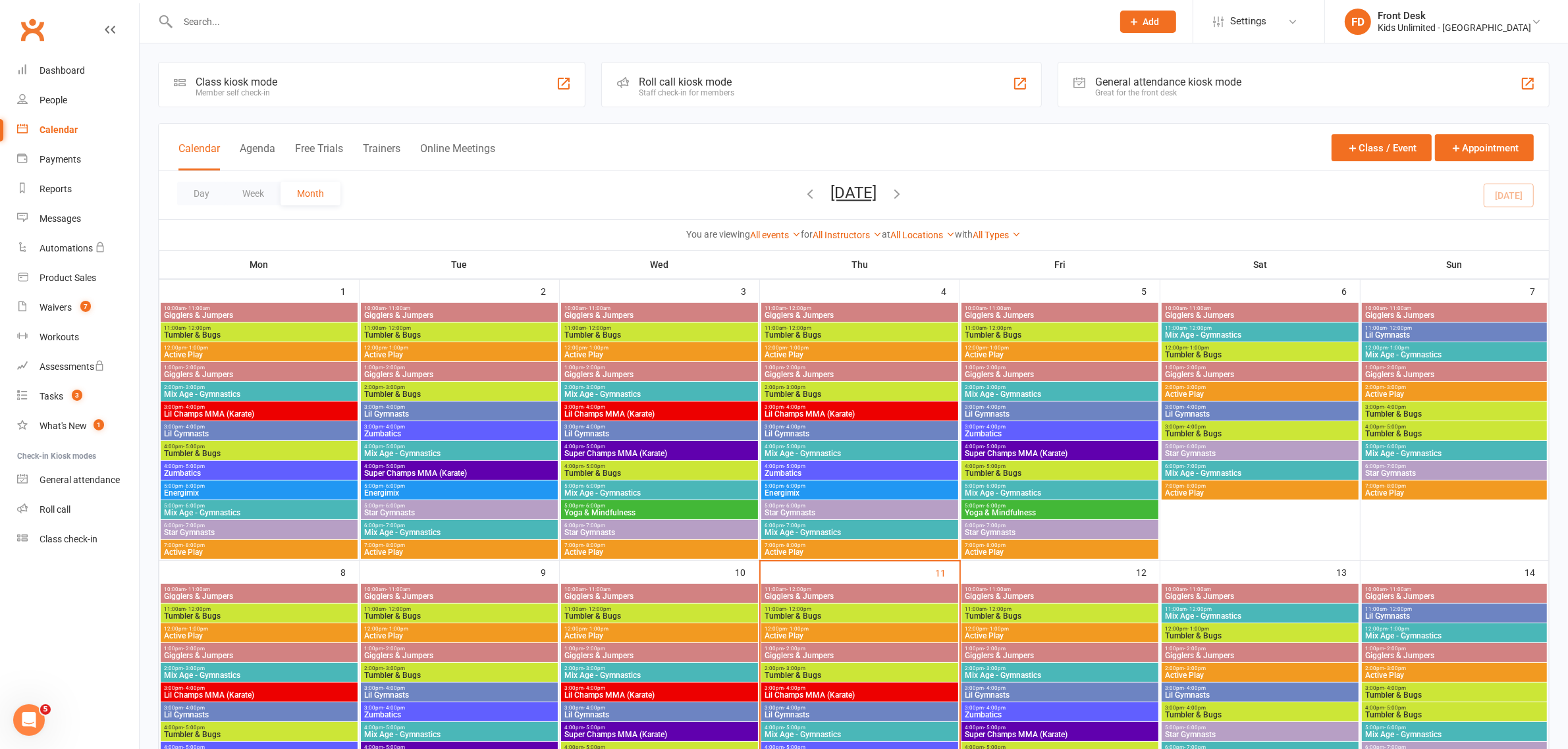
click at [803, 191] on icon "button" at bounding box center [810, 193] width 14 height 14
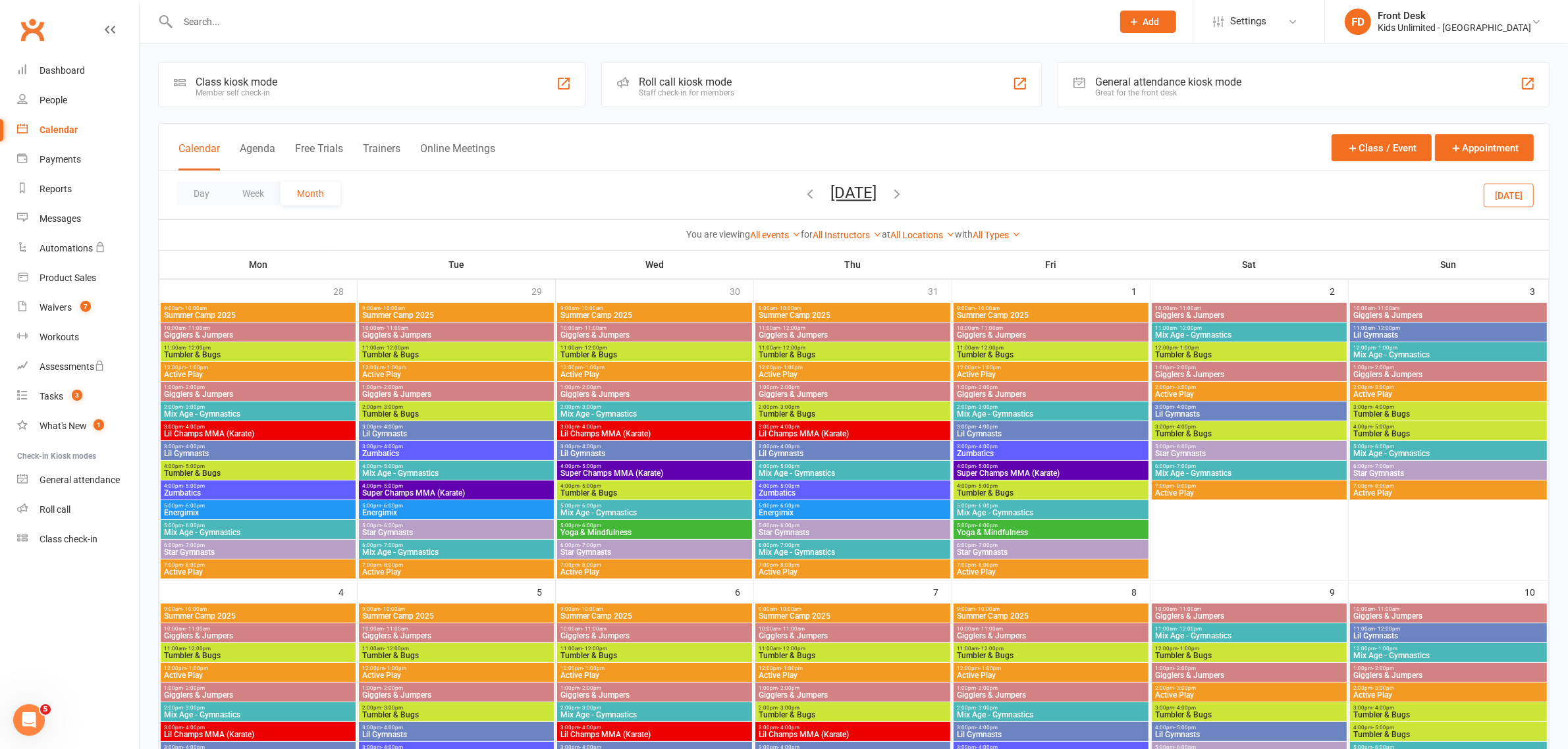
click at [824, 328] on span "11:00am - 12:00pm" at bounding box center [852, 327] width 190 height 6
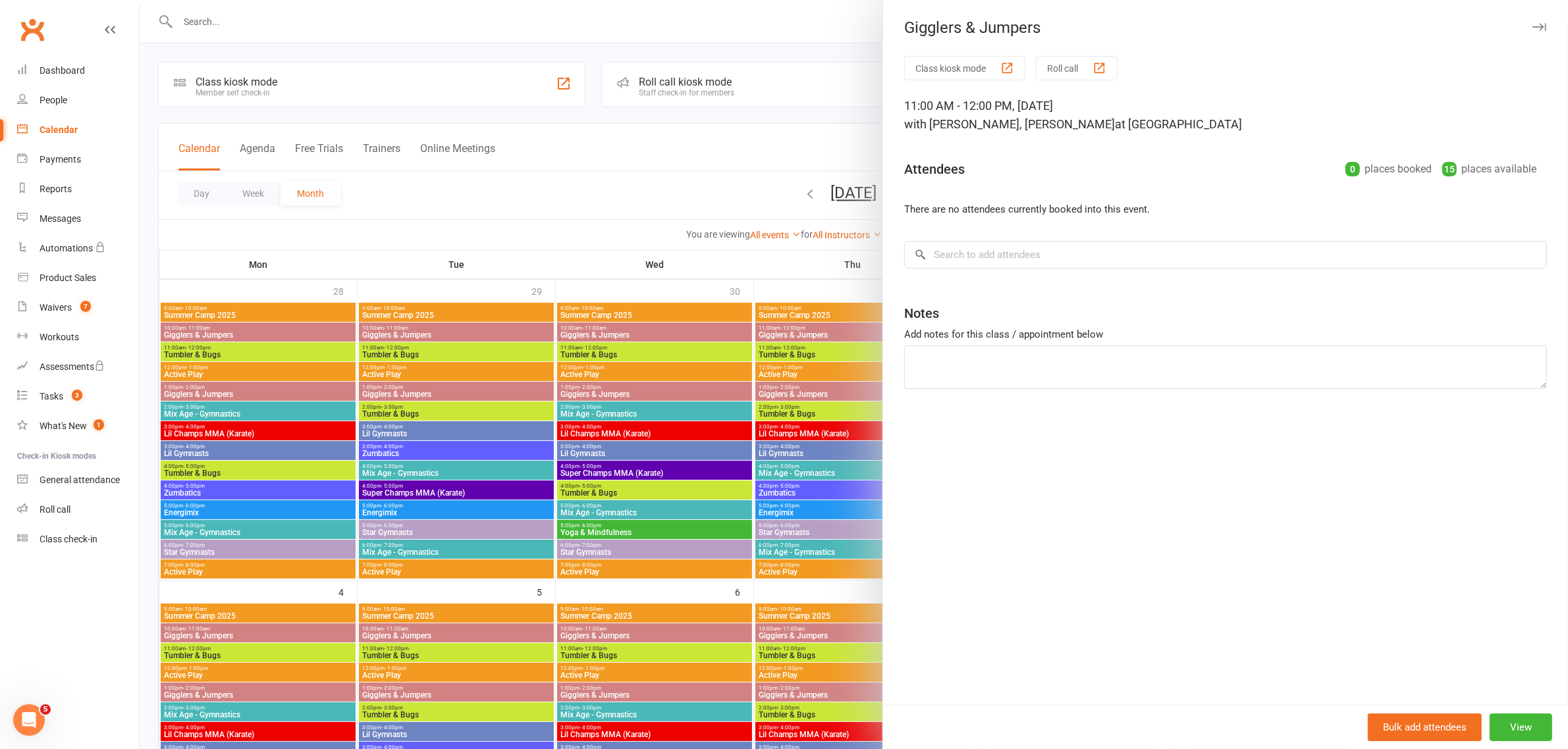
click at [1532, 30] on icon "button" at bounding box center [1539, 27] width 14 height 8
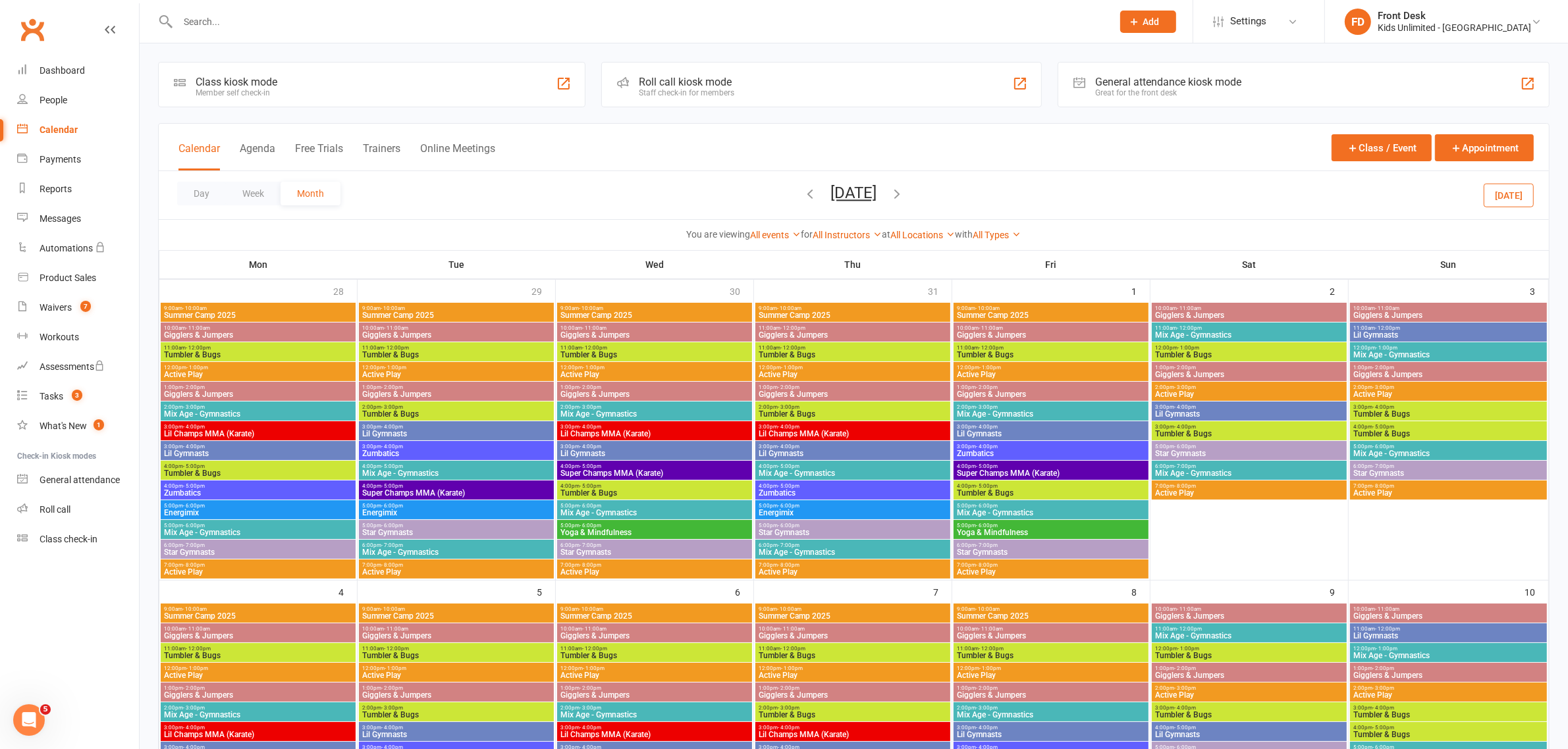
click at [800, 372] on span "Active Play" at bounding box center [852, 374] width 190 height 8
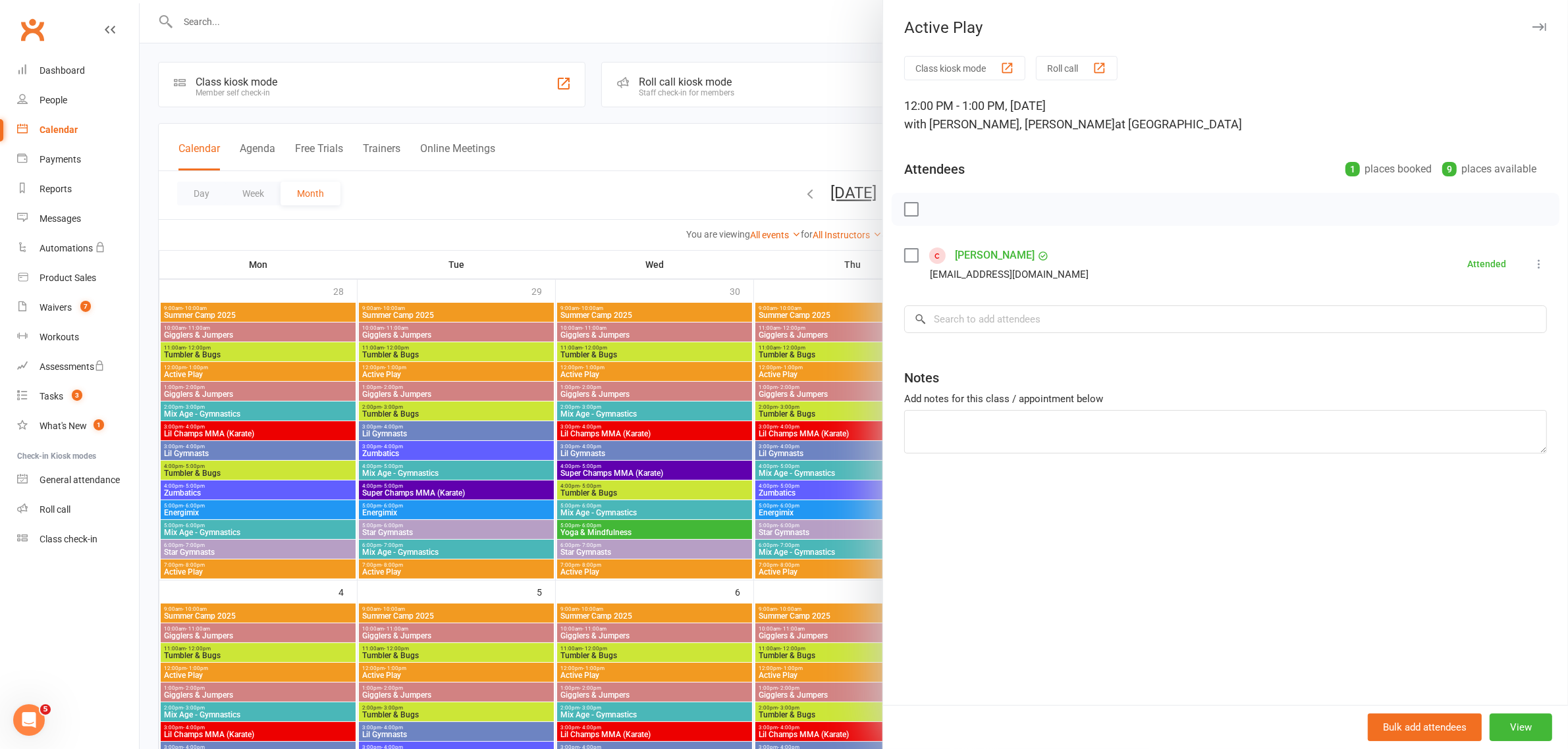
click at [1532, 23] on icon "button" at bounding box center [1539, 27] width 14 height 8
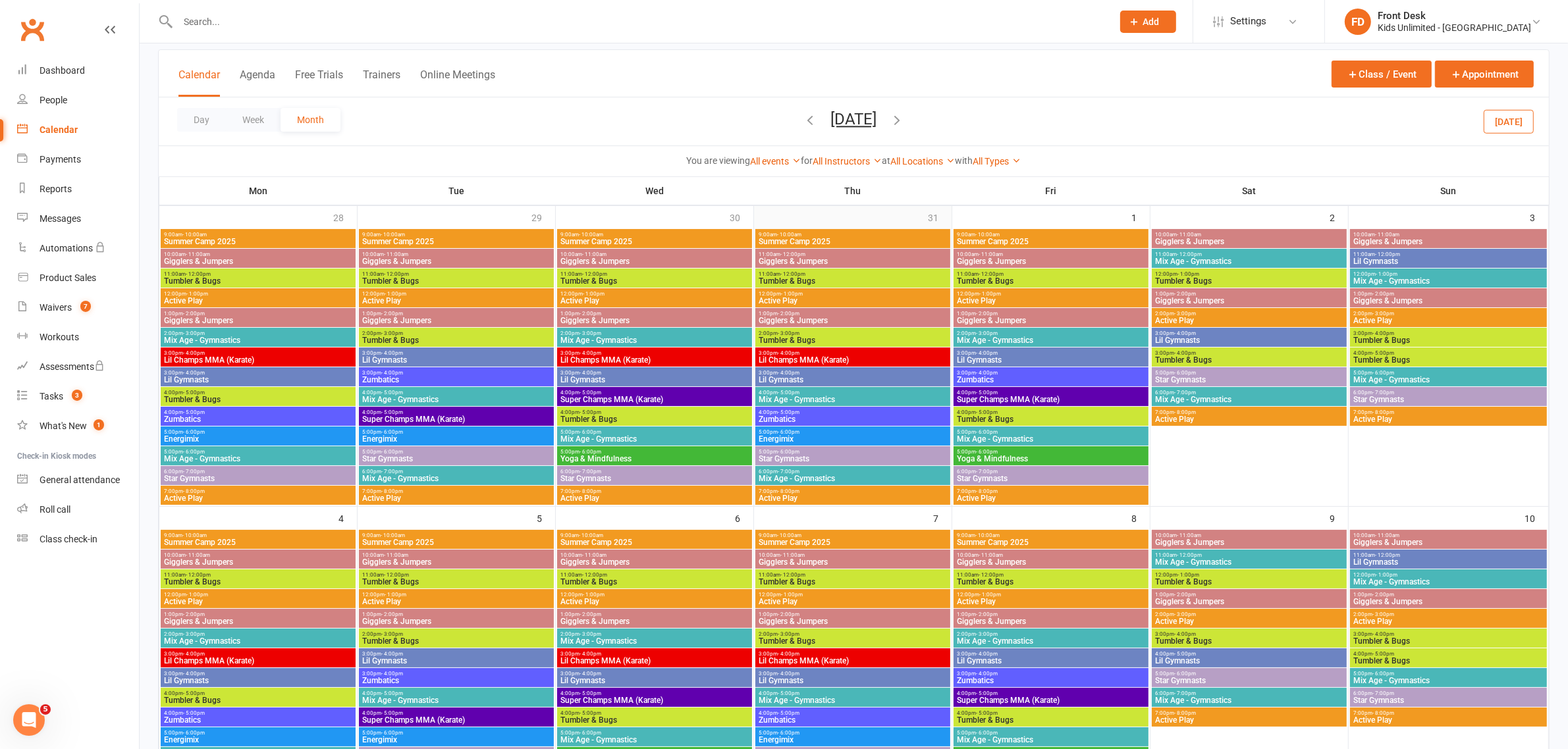
scroll to position [82, 0]
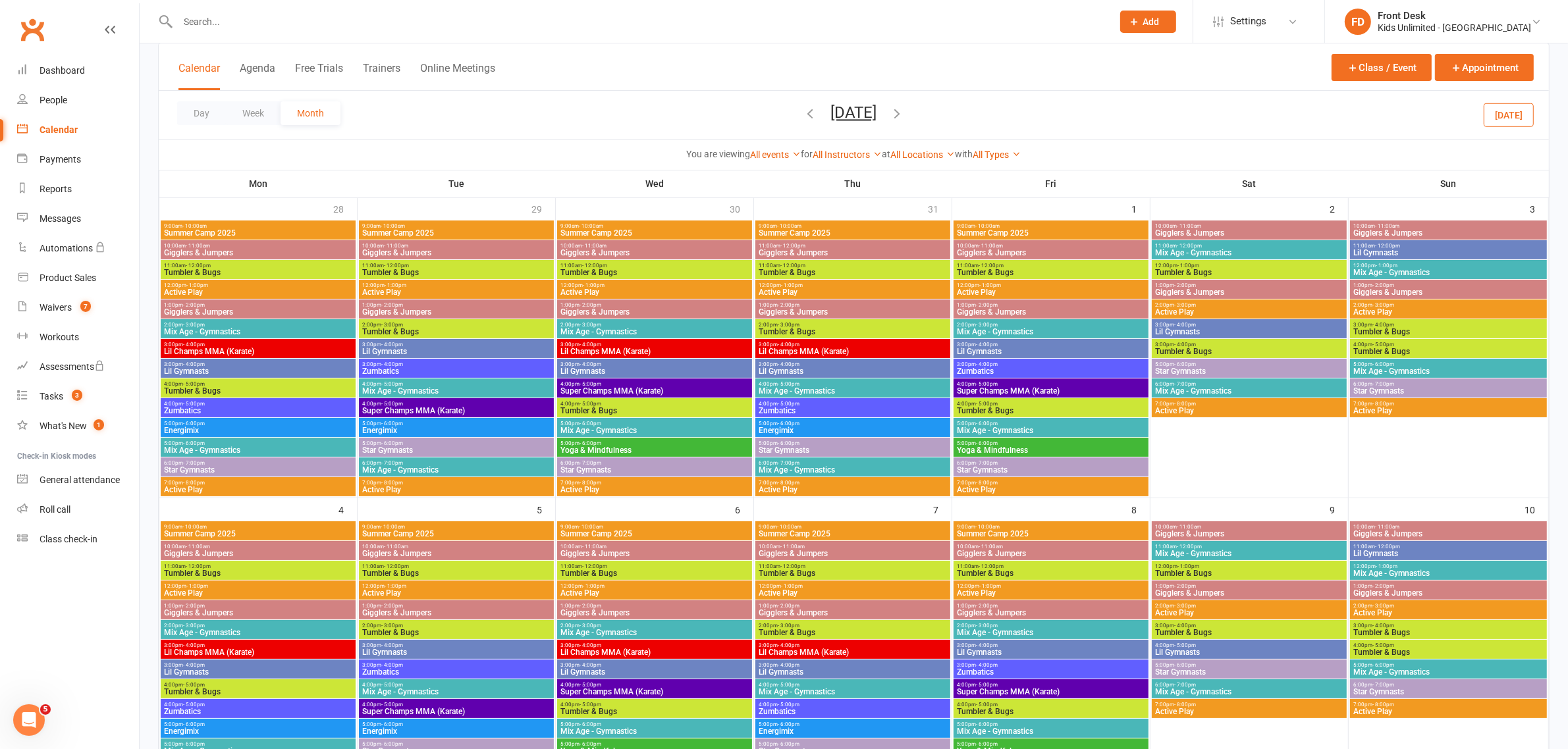
click at [890, 110] on span "[DATE] [DATE] Sun Mon Tue Wed Thu Fri Sat 31 01 02 03 04 05 06 07 08 09 10 11 1…" at bounding box center [854, 115] width 72 height 23
click at [905, 110] on icon "button" at bounding box center [897, 113] width 14 height 14
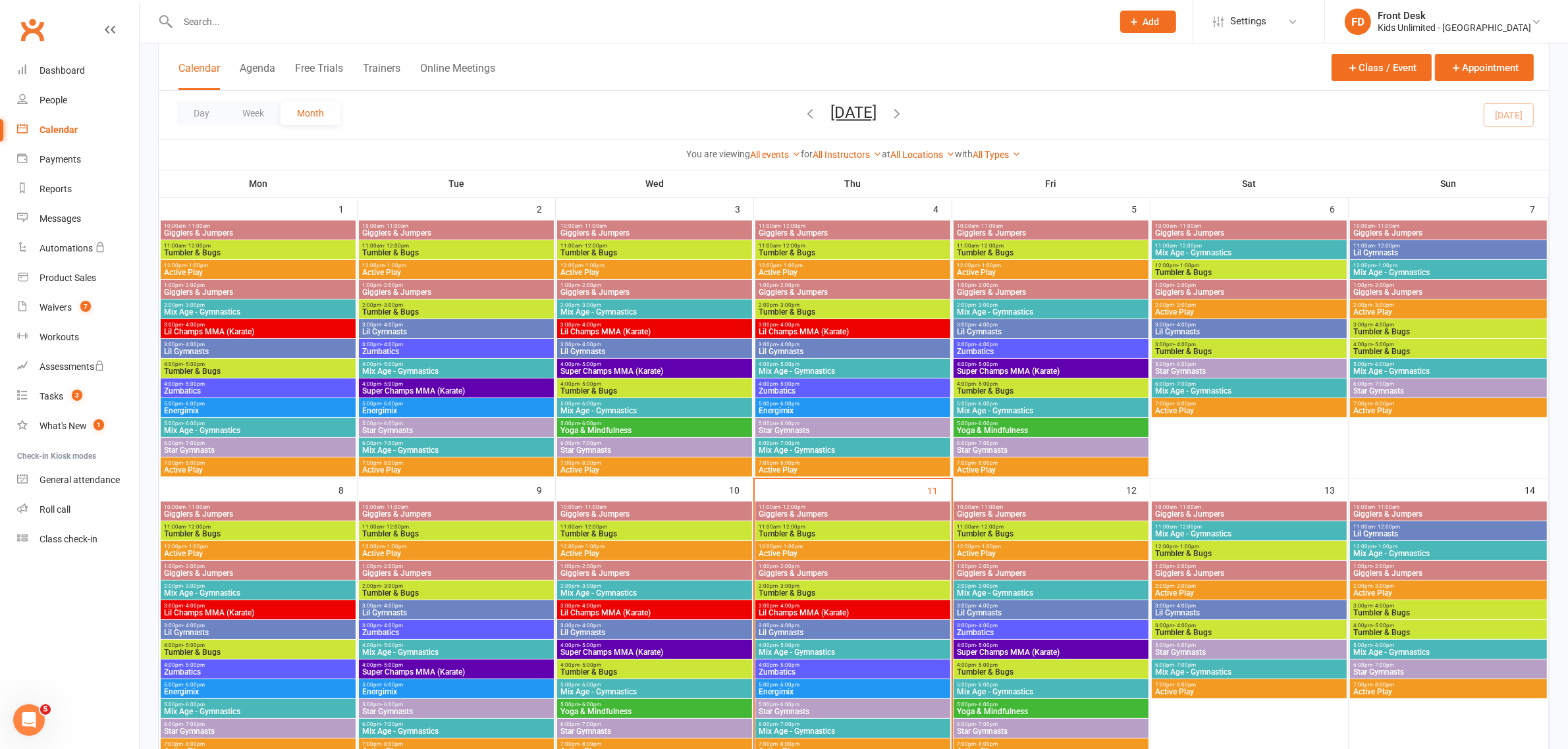
scroll to position [0, 0]
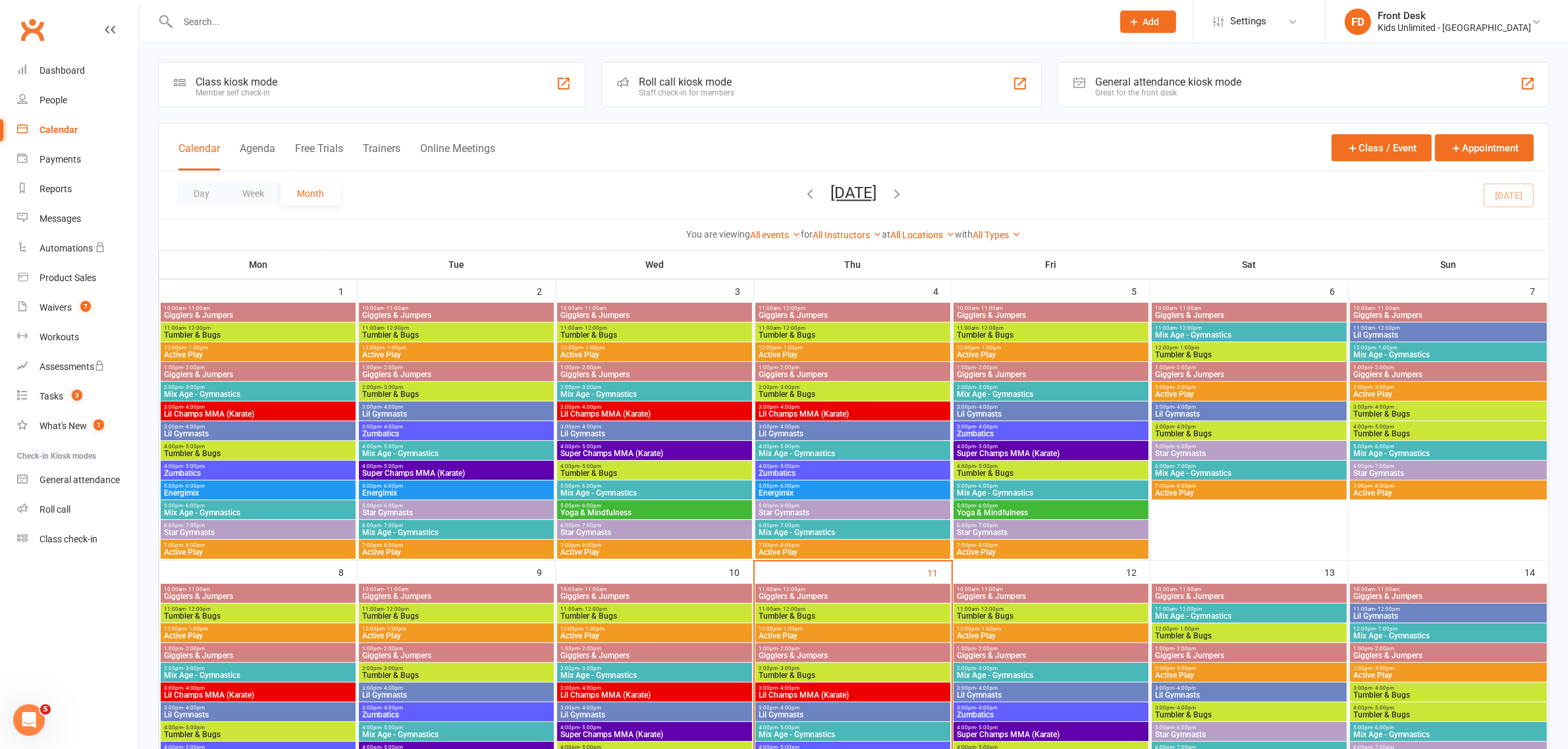
click at [831, 601] on div "11:00am - 12:00pm Gigglers & Jumpers" at bounding box center [852, 593] width 195 height 19
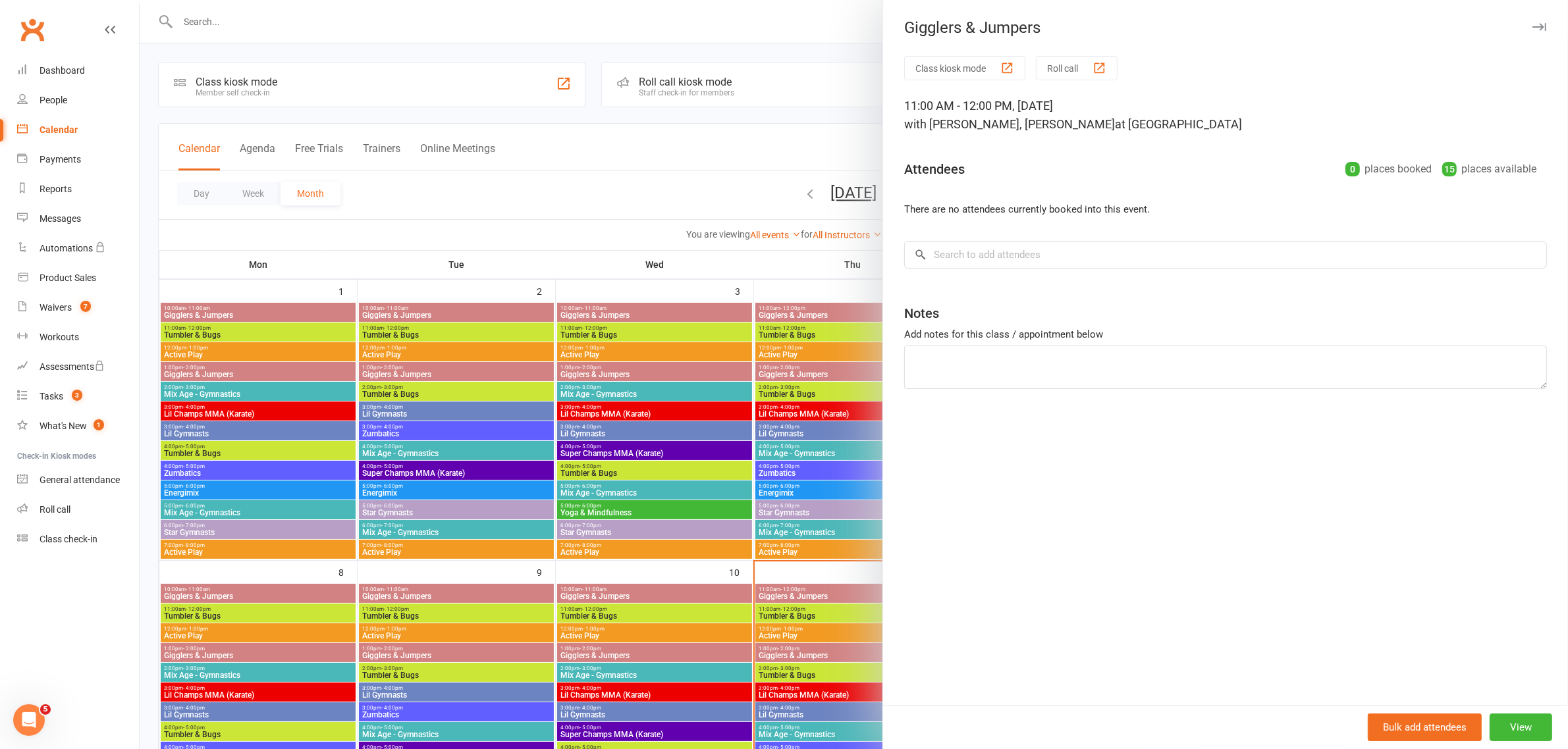
click at [1534, 34] on button "button" at bounding box center [1538, 27] width 16 height 16
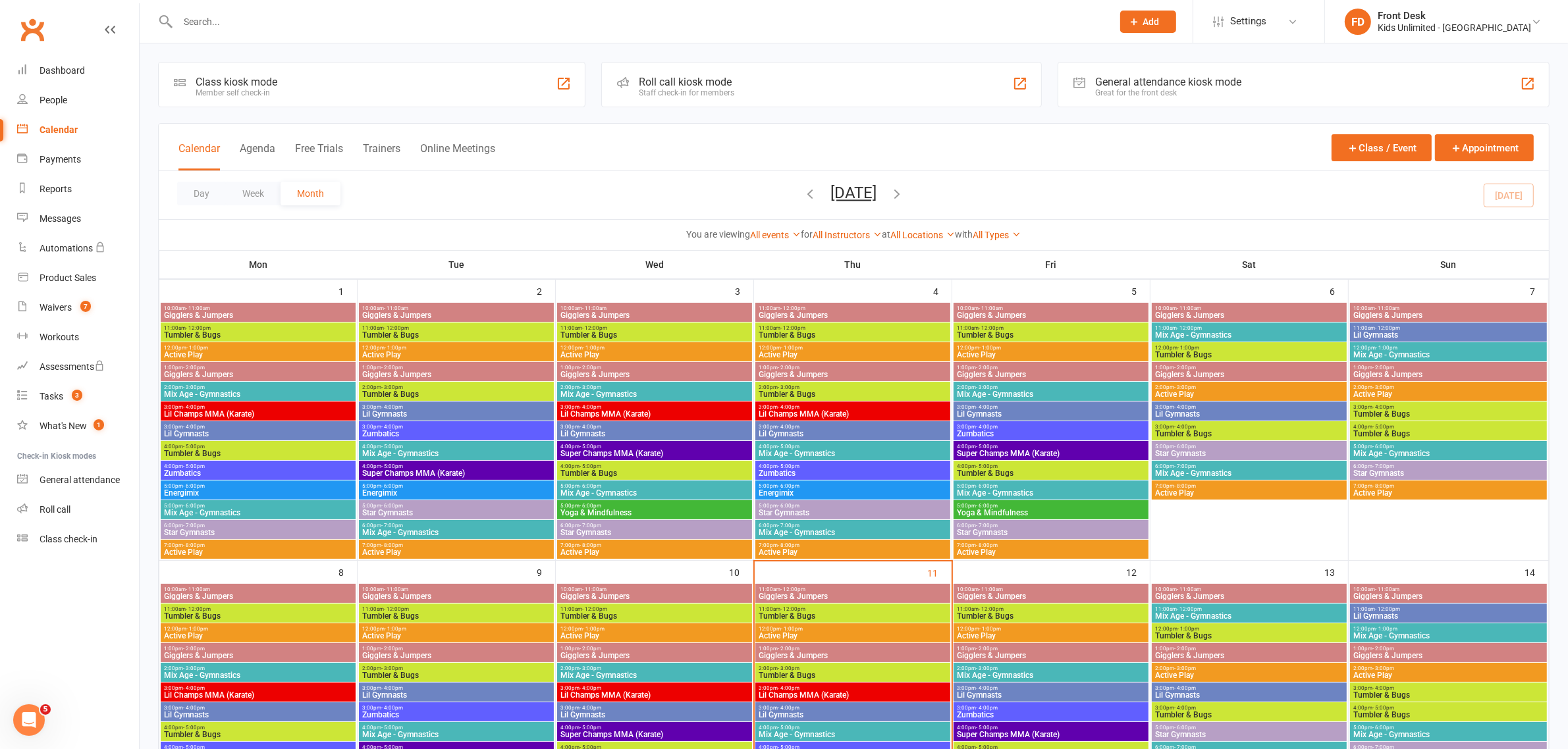
click at [837, 613] on span "Tumbler & Bugs" at bounding box center [852, 616] width 190 height 8
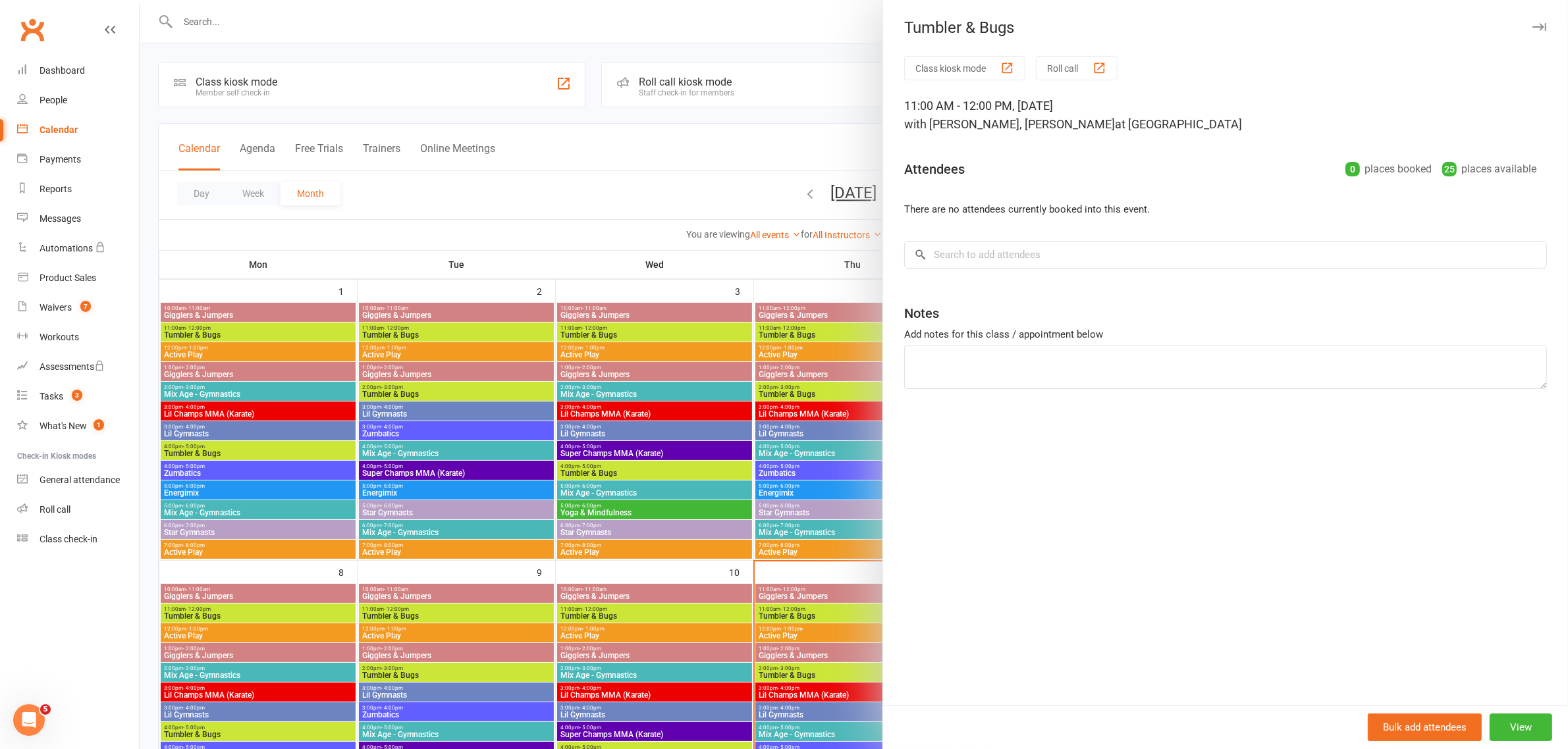
click at [1534, 19] on button "button" at bounding box center [1538, 27] width 16 height 16
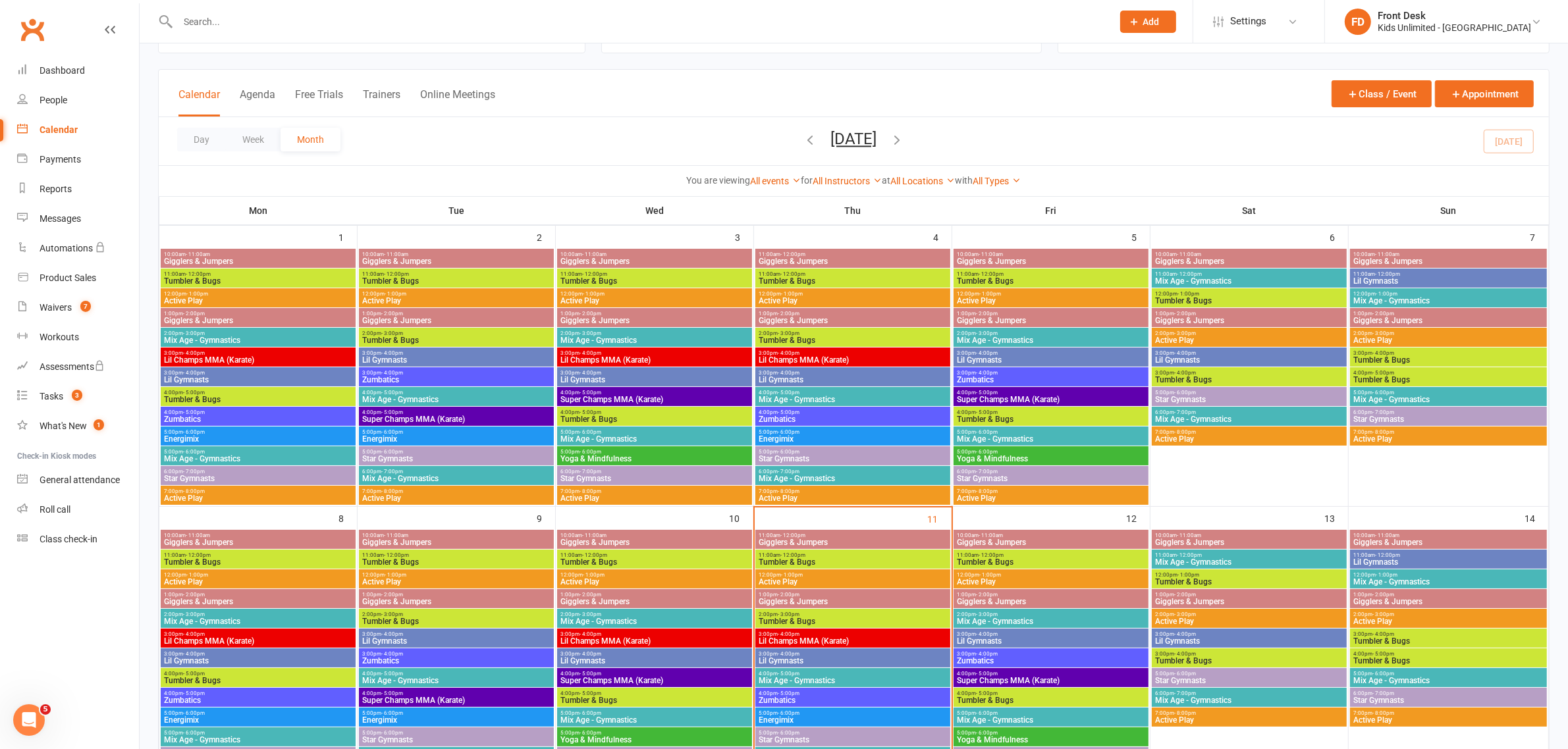
scroll to position [82, 0]
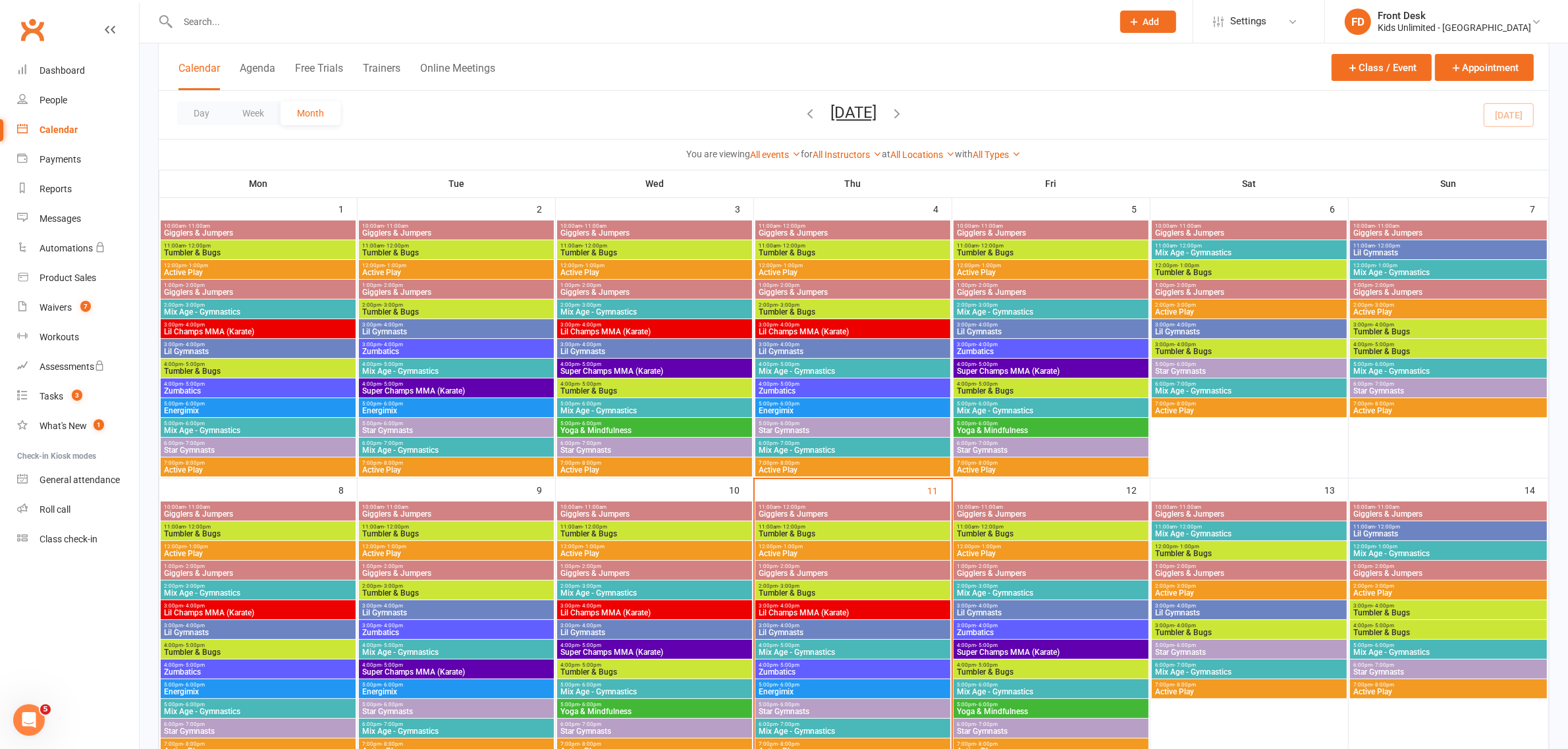
click at [811, 548] on span "12:00pm - 1:00pm" at bounding box center [852, 546] width 190 height 6
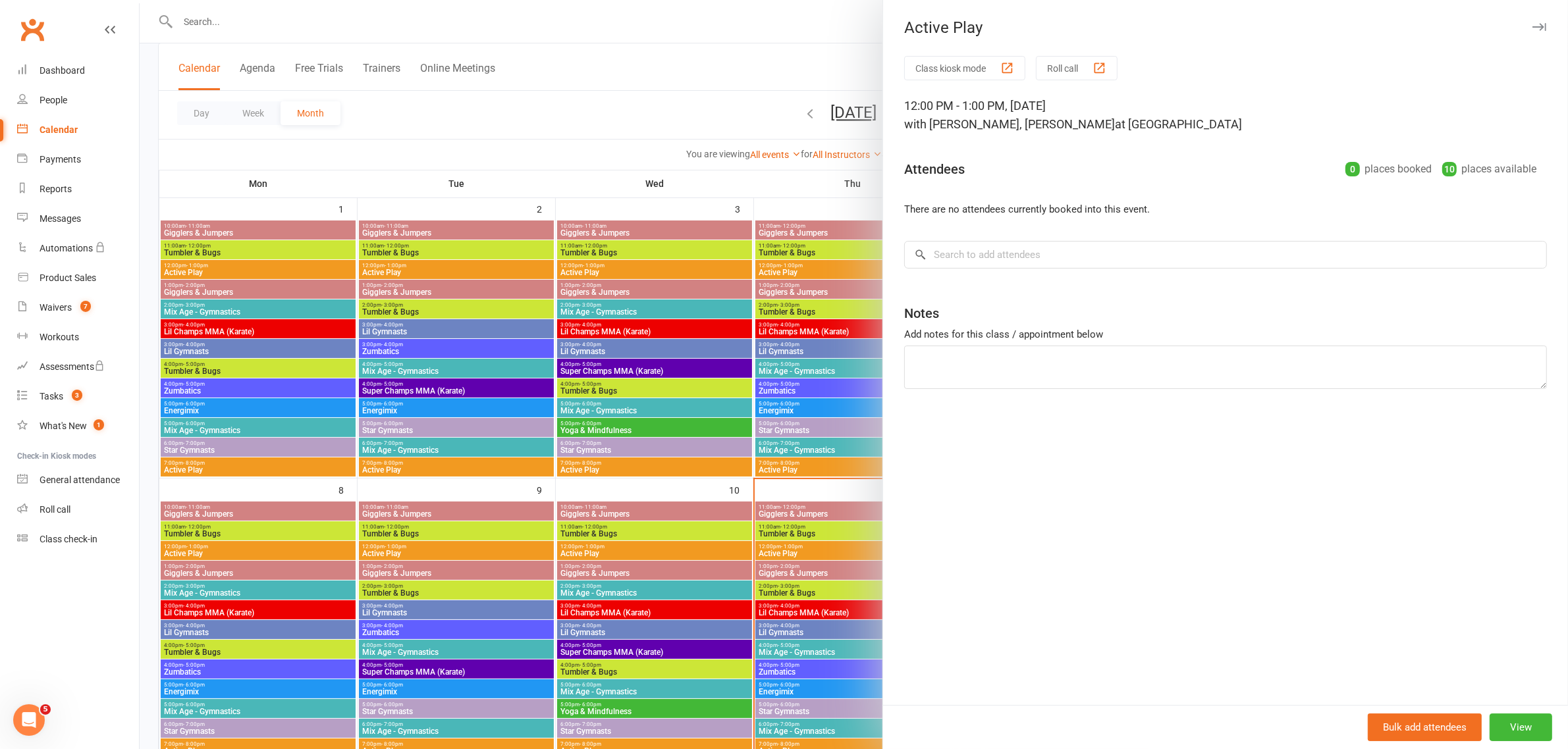
click at [1524, 41] on div "Active Play Class kiosk mode Roll call 12:00 PM - 1:00 PM, [DATE] with [PERSON_…" at bounding box center [1225, 374] width 685 height 749
click at [1532, 24] on icon "button" at bounding box center [1539, 27] width 14 height 8
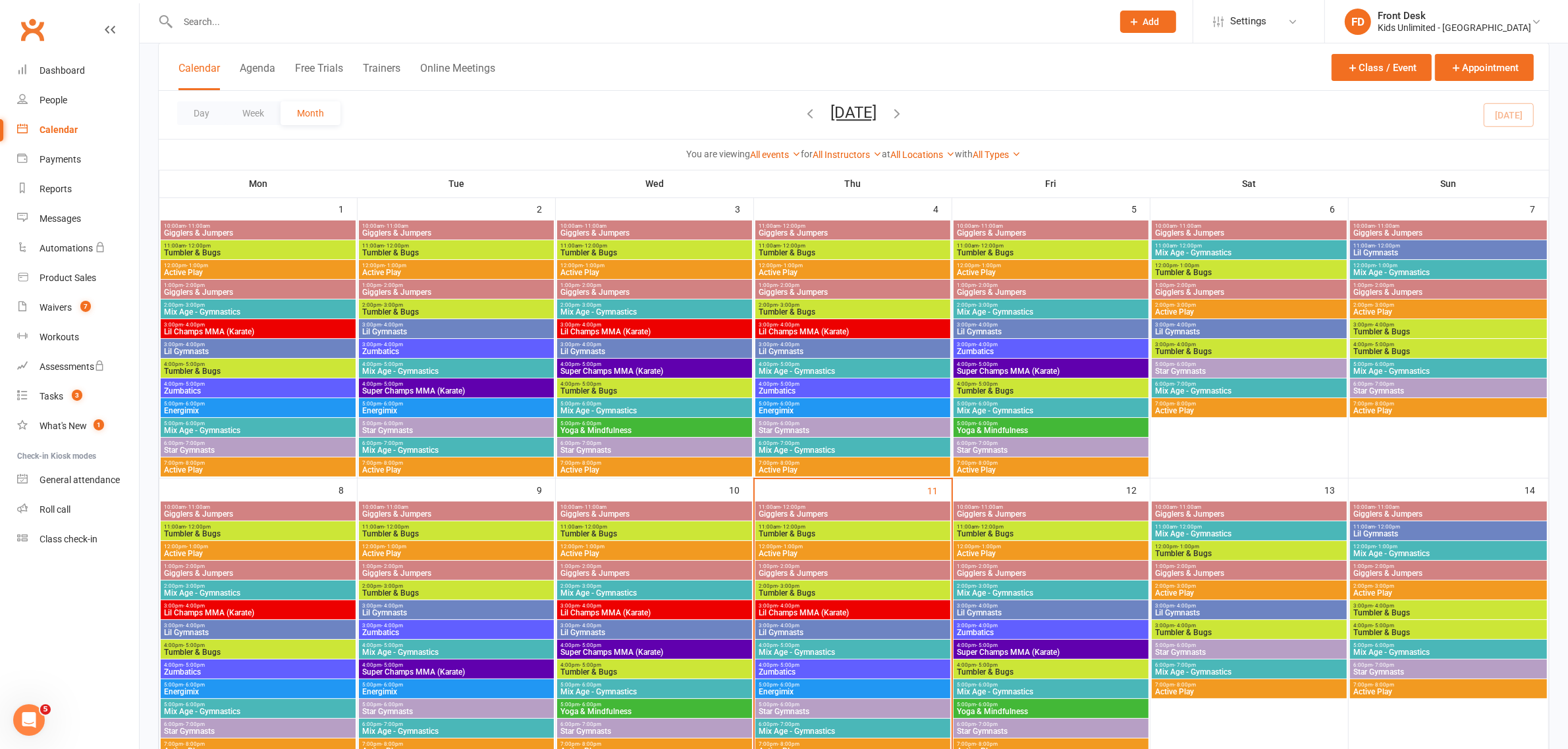
click at [818, 113] on span "[DATE] [DATE] Sun Mon Tue Wed Thu Fri Sat 31 01 02 03 04 05 06 07 08 09 10 11 1…" at bounding box center [854, 115] width 72 height 23
click at [803, 113] on icon "button" at bounding box center [810, 113] width 14 height 14
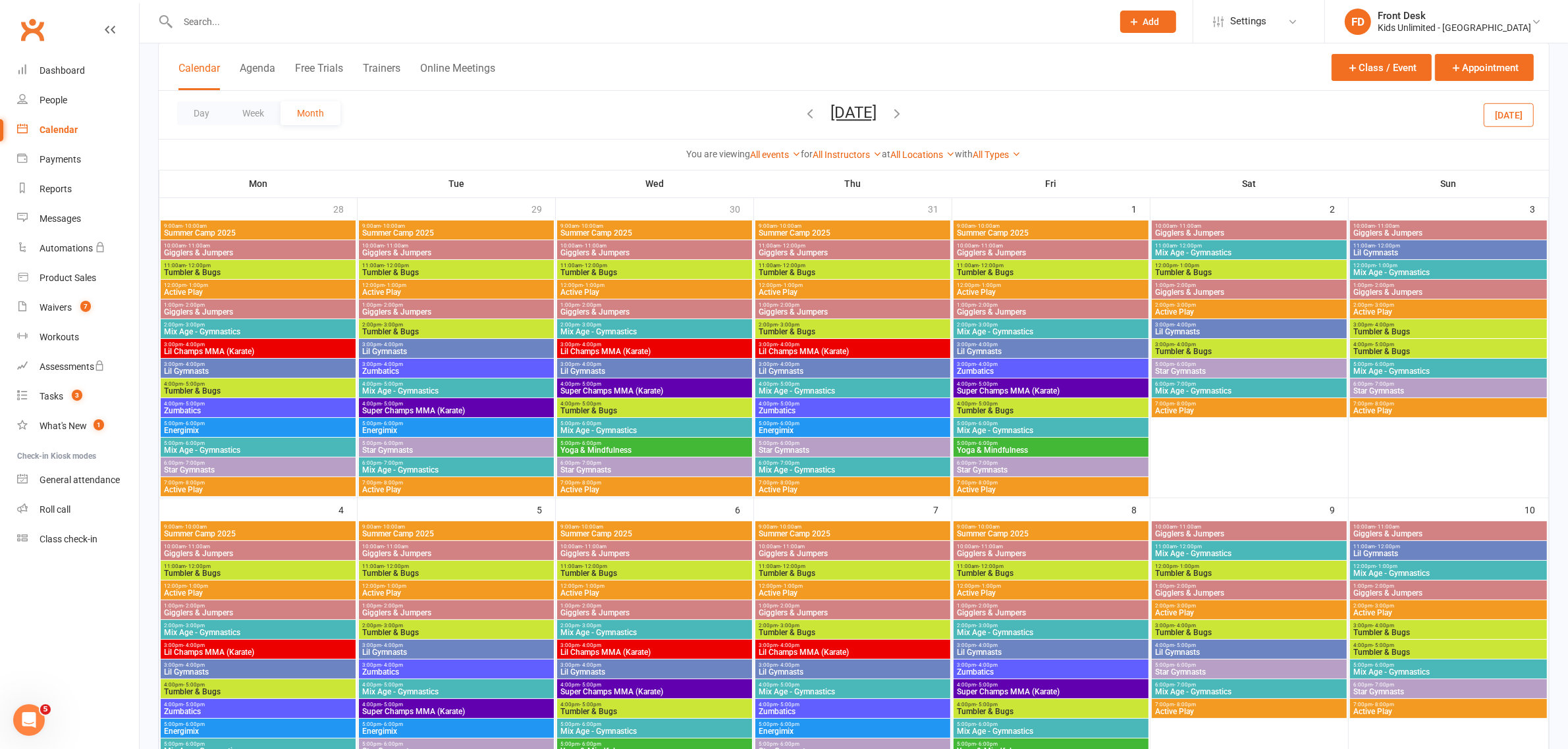
click at [905, 110] on icon "button" at bounding box center [897, 113] width 14 height 14
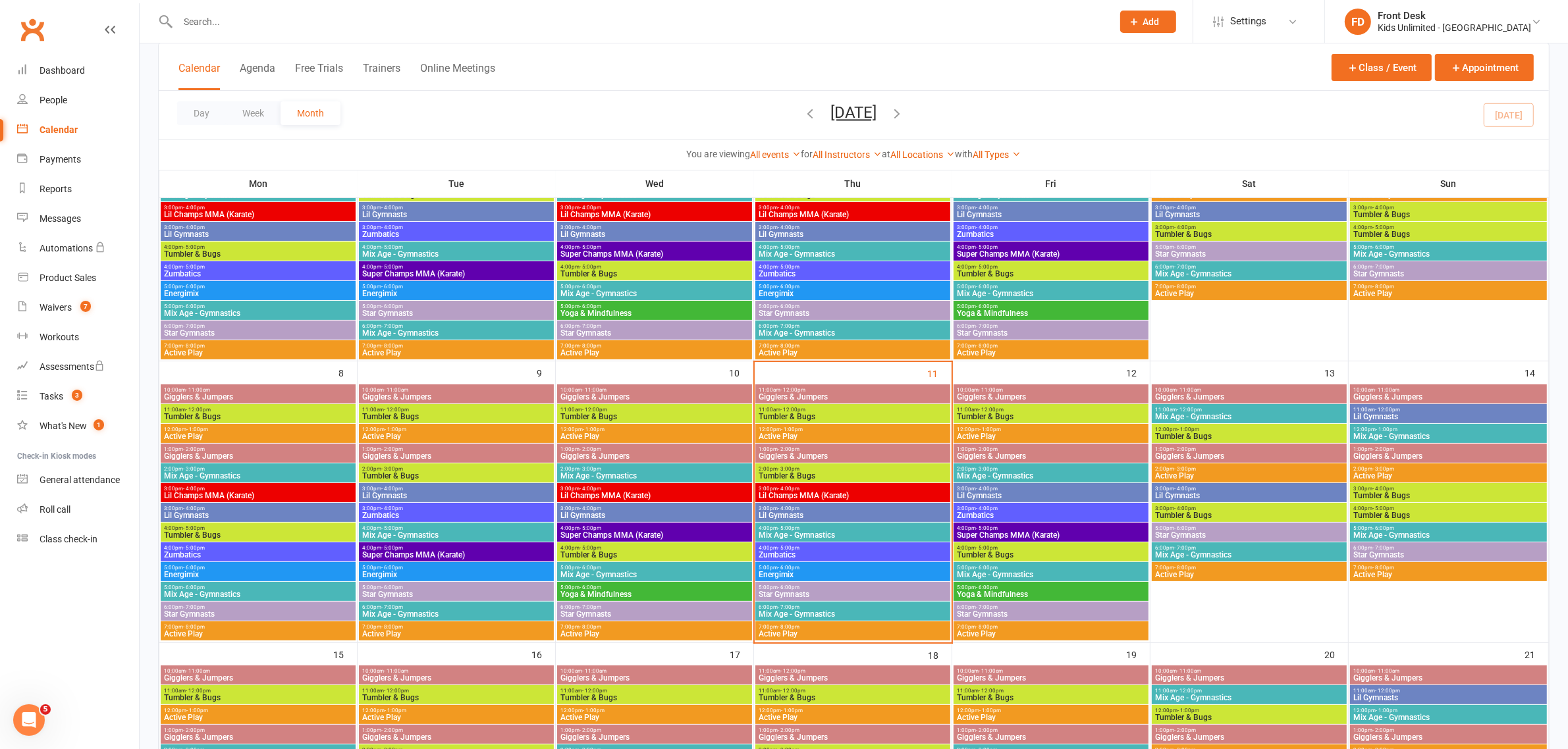
scroll to position [165, 0]
